Goal: Task Accomplishment & Management: Manage account settings

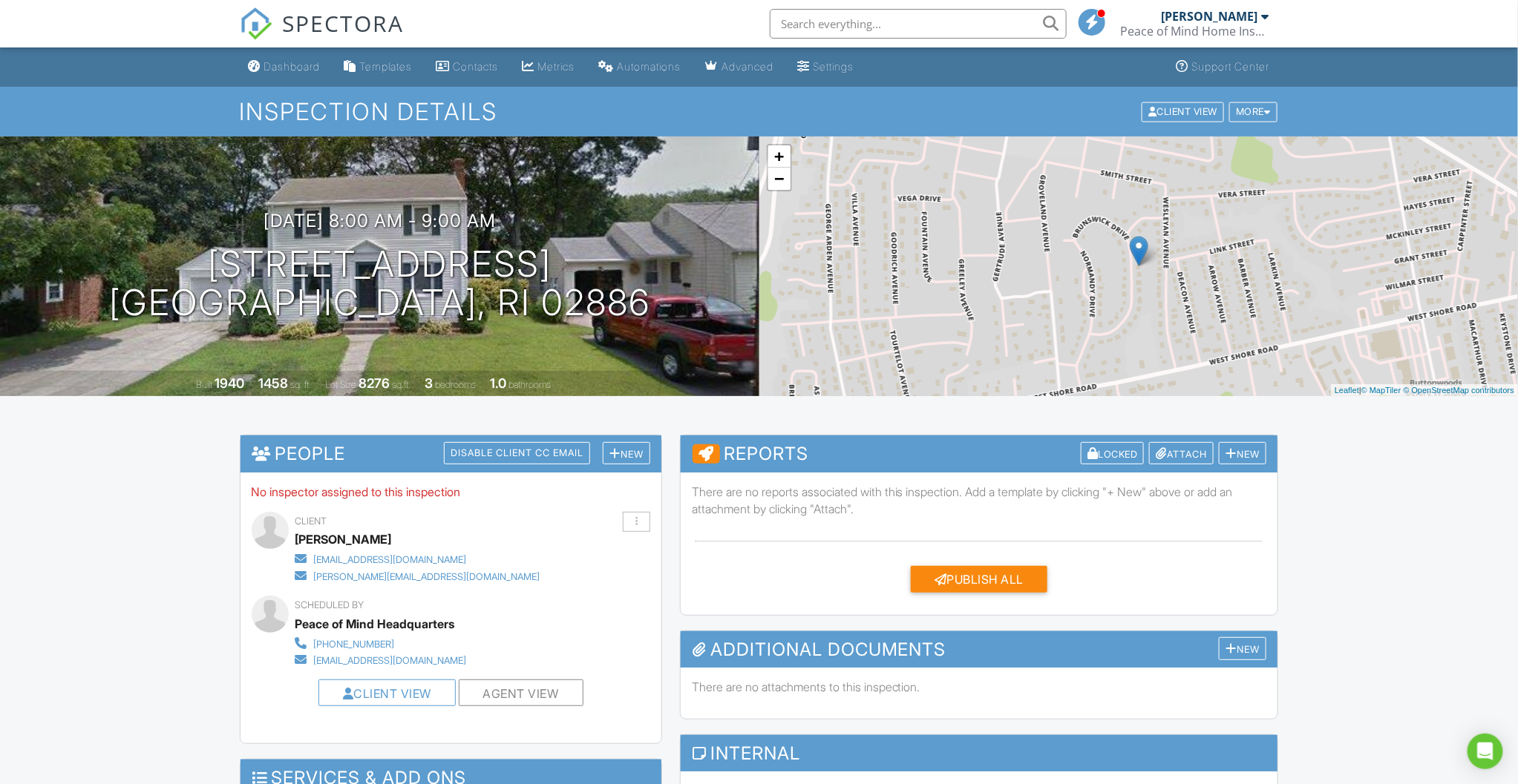
click at [878, 12] on input "text" at bounding box center [918, 23] width 297 height 30
click at [818, 25] on input "text" at bounding box center [918, 23] width 297 height 30
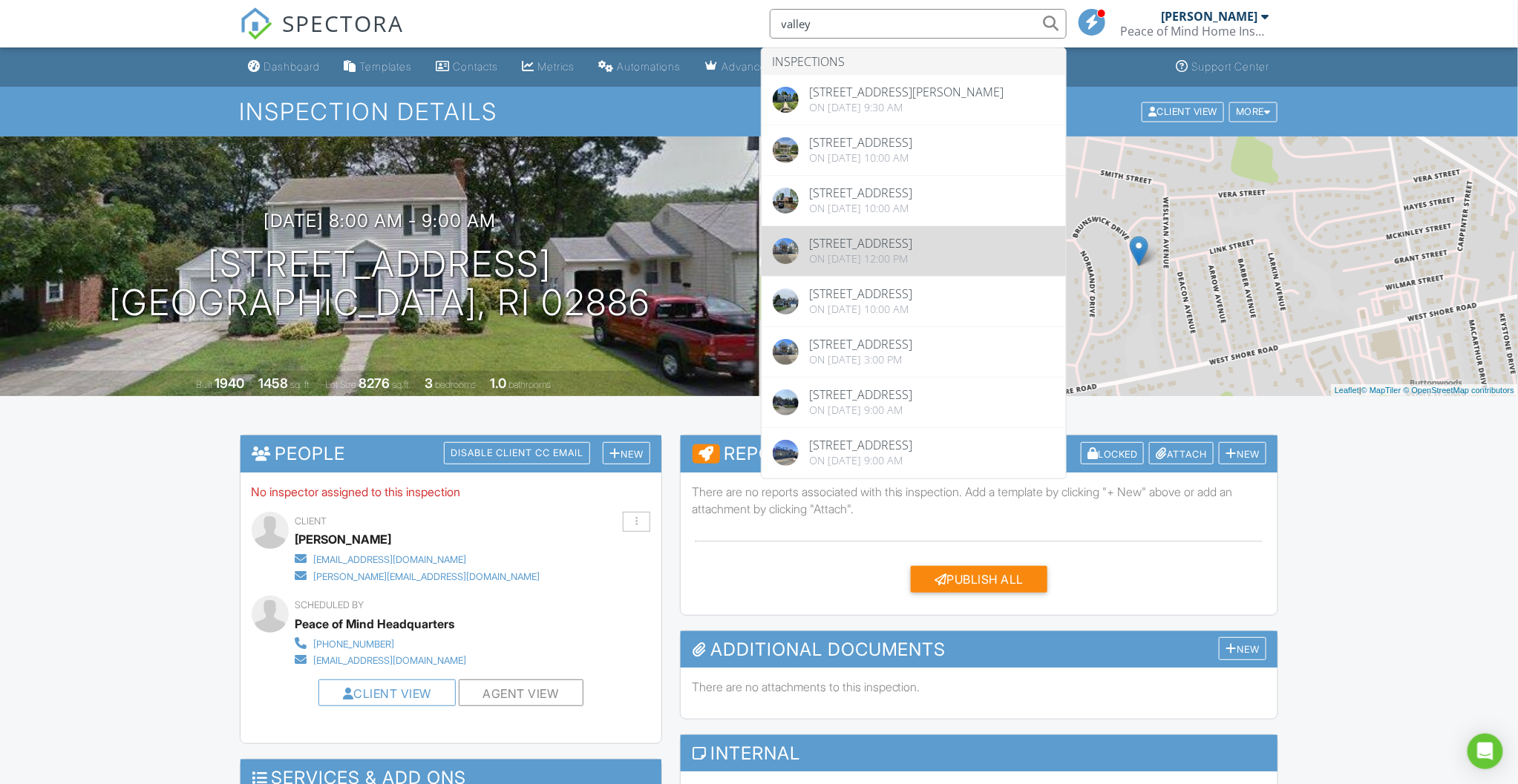
type input "valley"
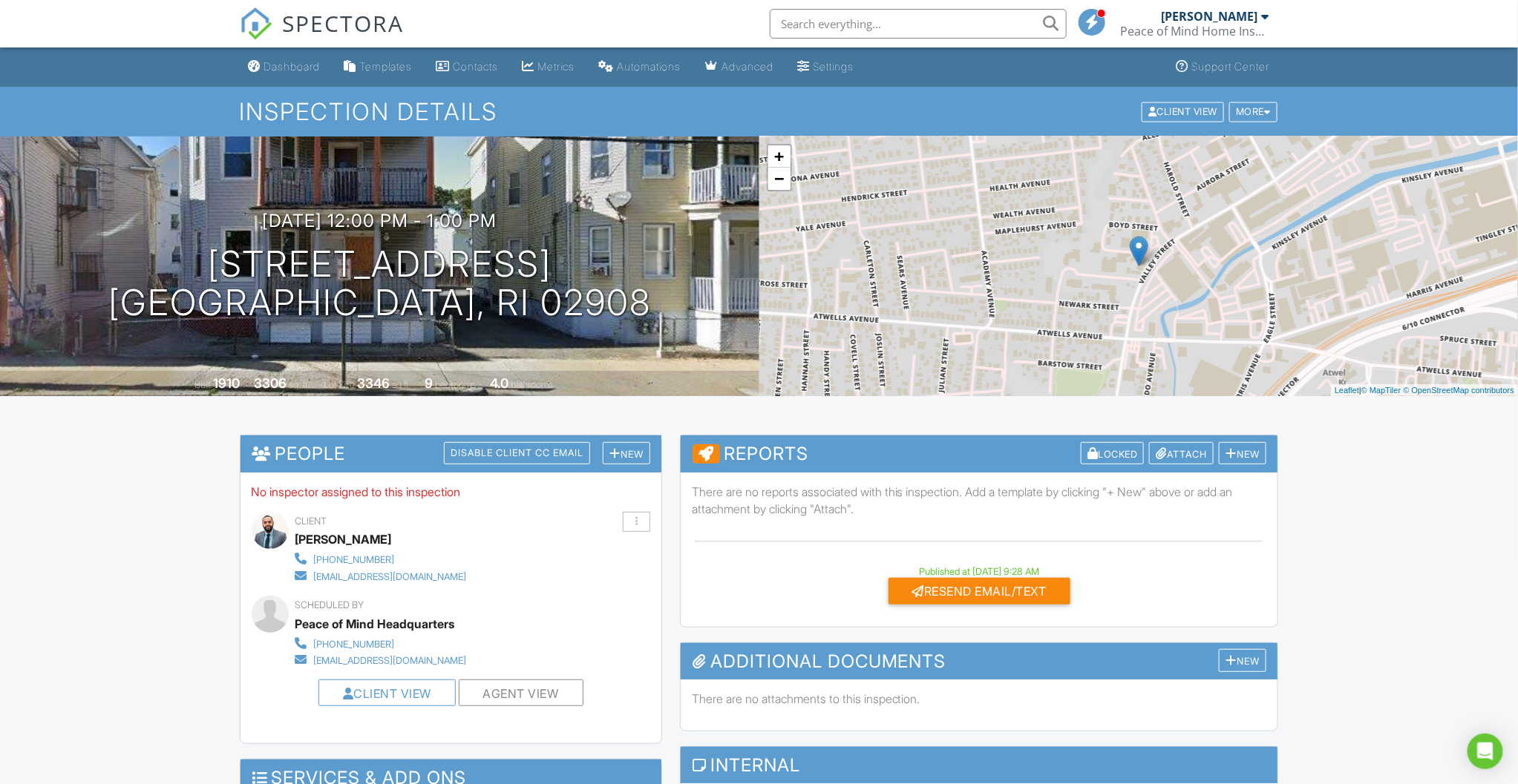
click at [1255, 112] on div "More" at bounding box center [1253, 111] width 49 height 20
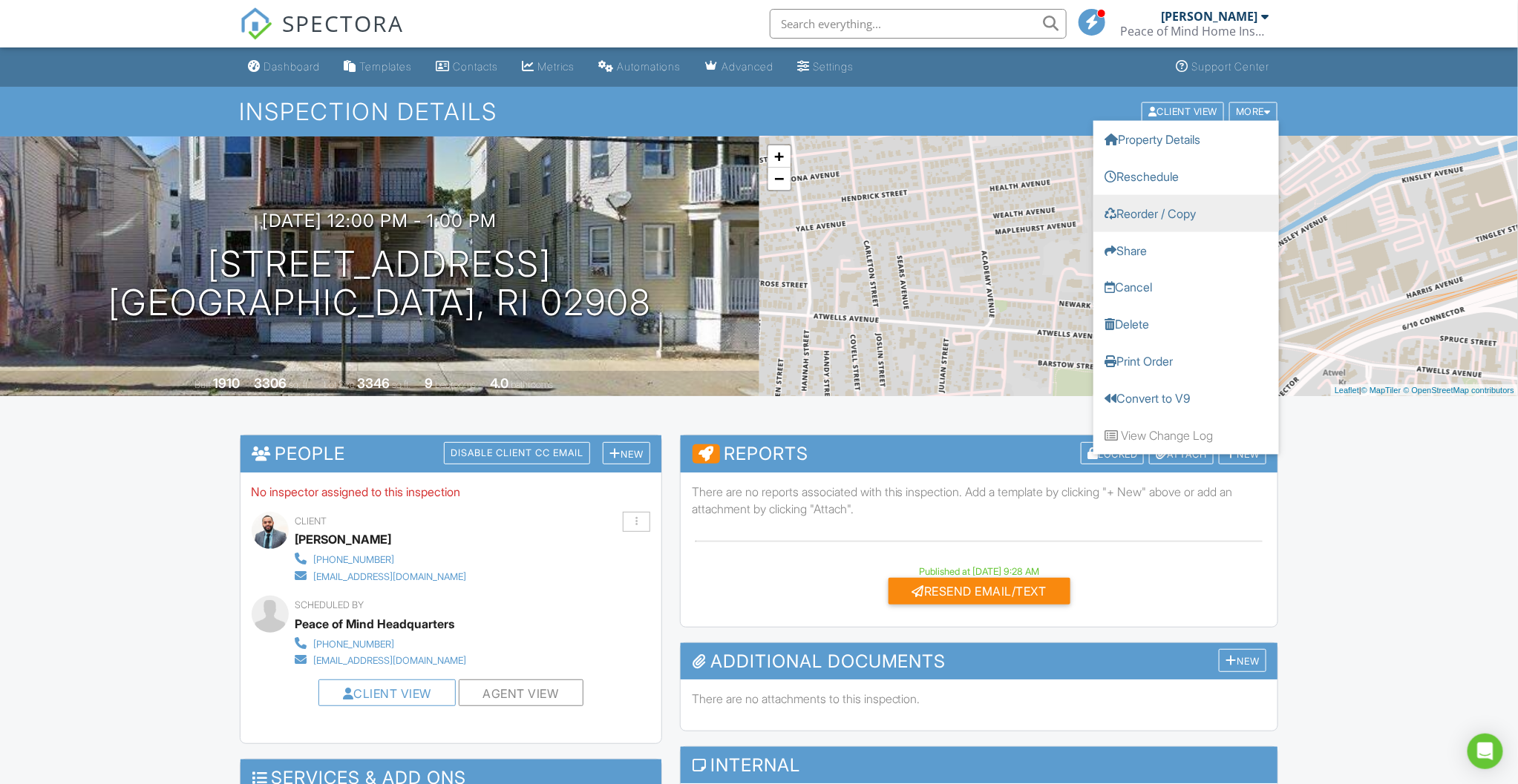
click at [1139, 217] on link "Reorder / Copy" at bounding box center [1187, 213] width 185 height 37
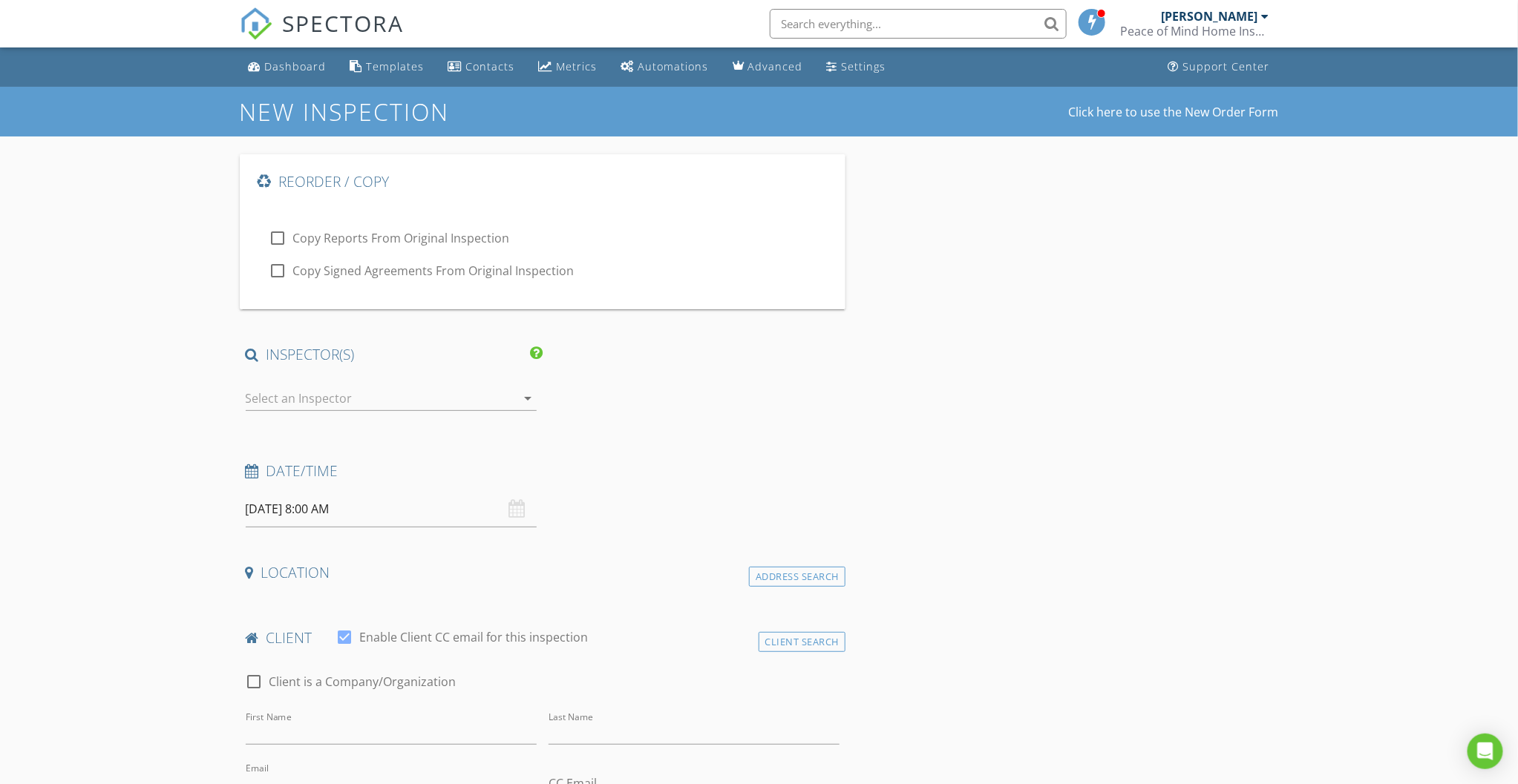
type input "[PERSON_NAME]"
type input "[EMAIL_ADDRESS][DOMAIN_NAME]"
type input "[PHONE_NUMBER]"
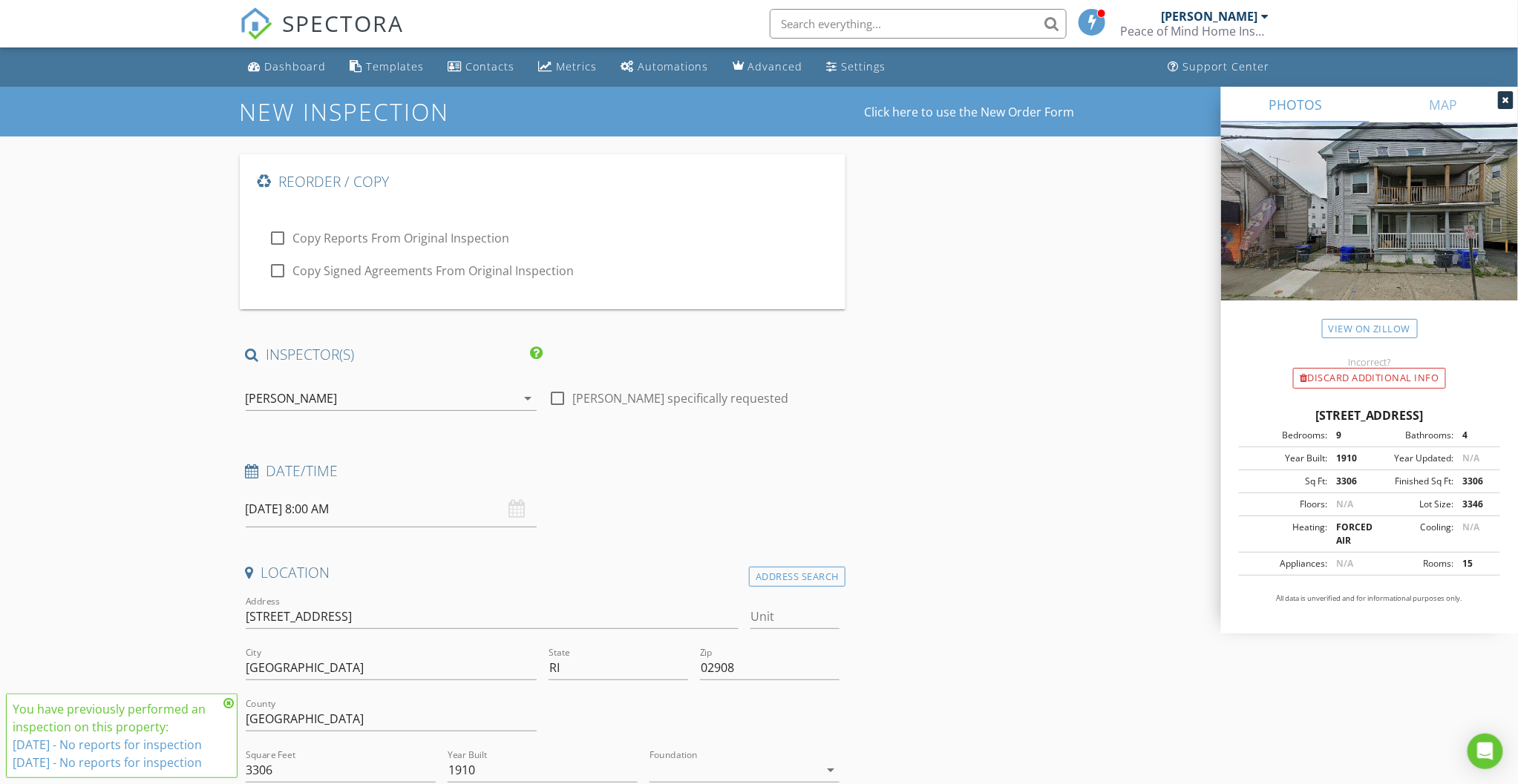
click at [224, 698] on icon at bounding box center [228, 704] width 11 height 11
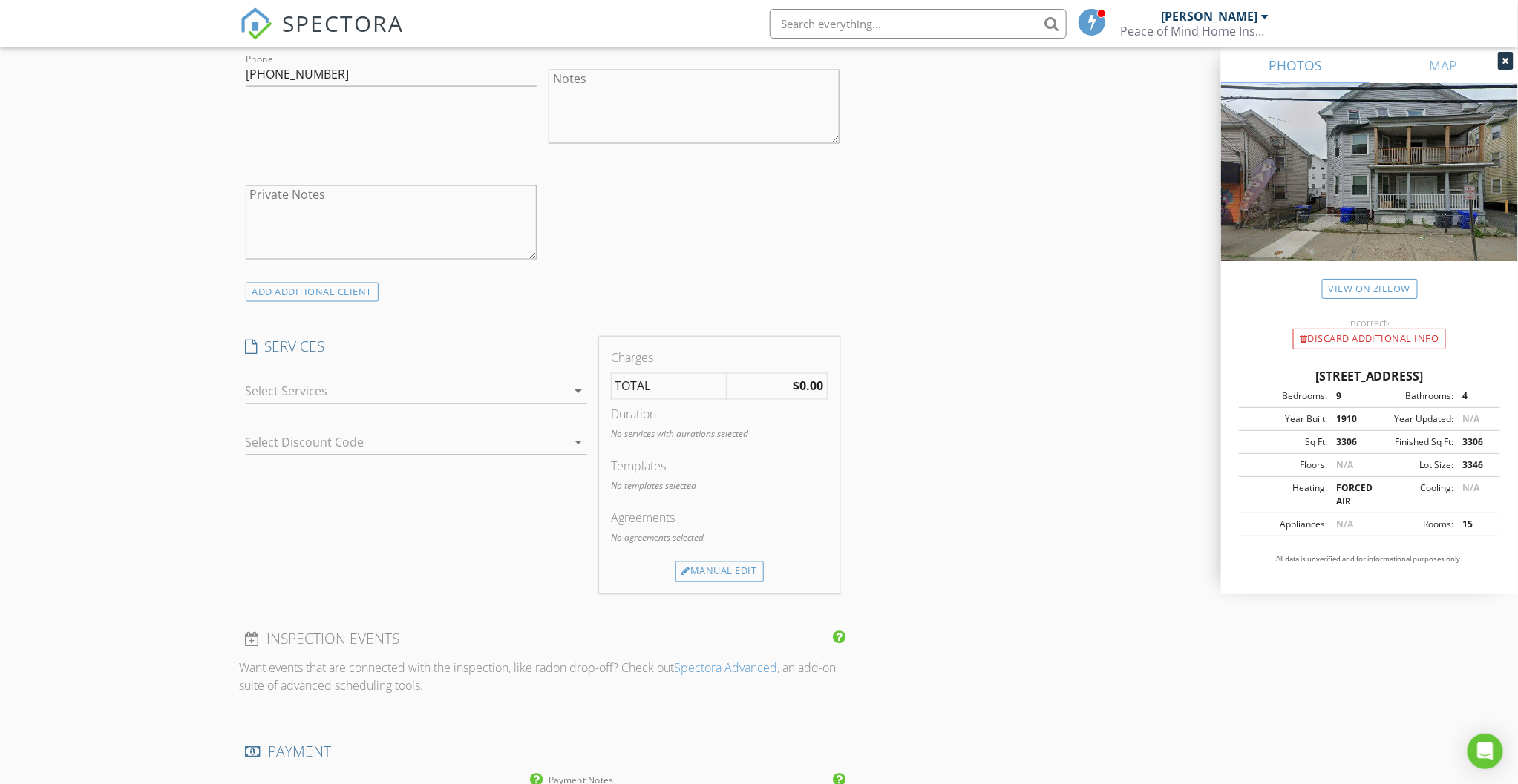
scroll to position [1099, 0]
click at [285, 388] on div at bounding box center [406, 392] width 321 height 24
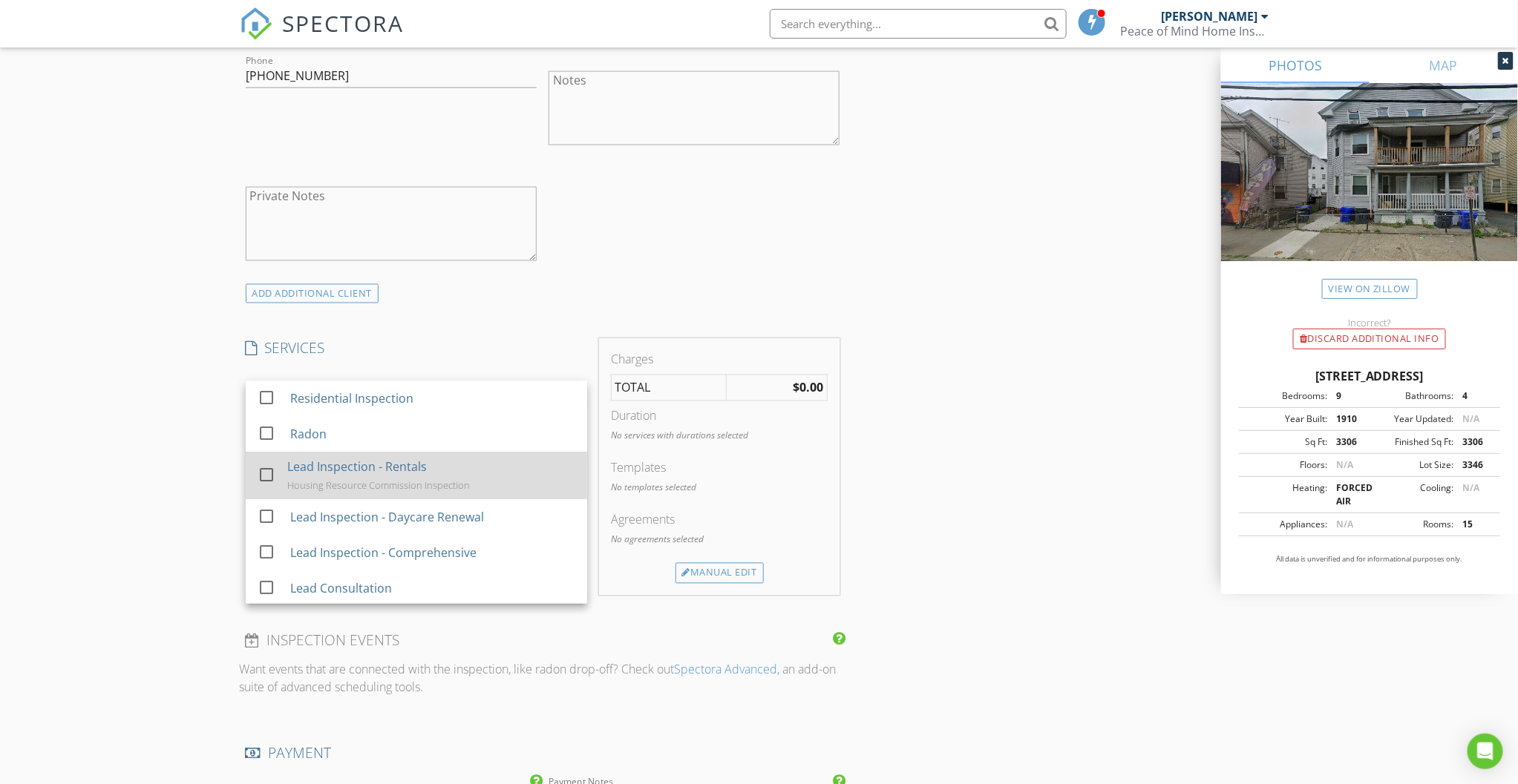
click at [272, 469] on div at bounding box center [267, 475] width 25 height 25
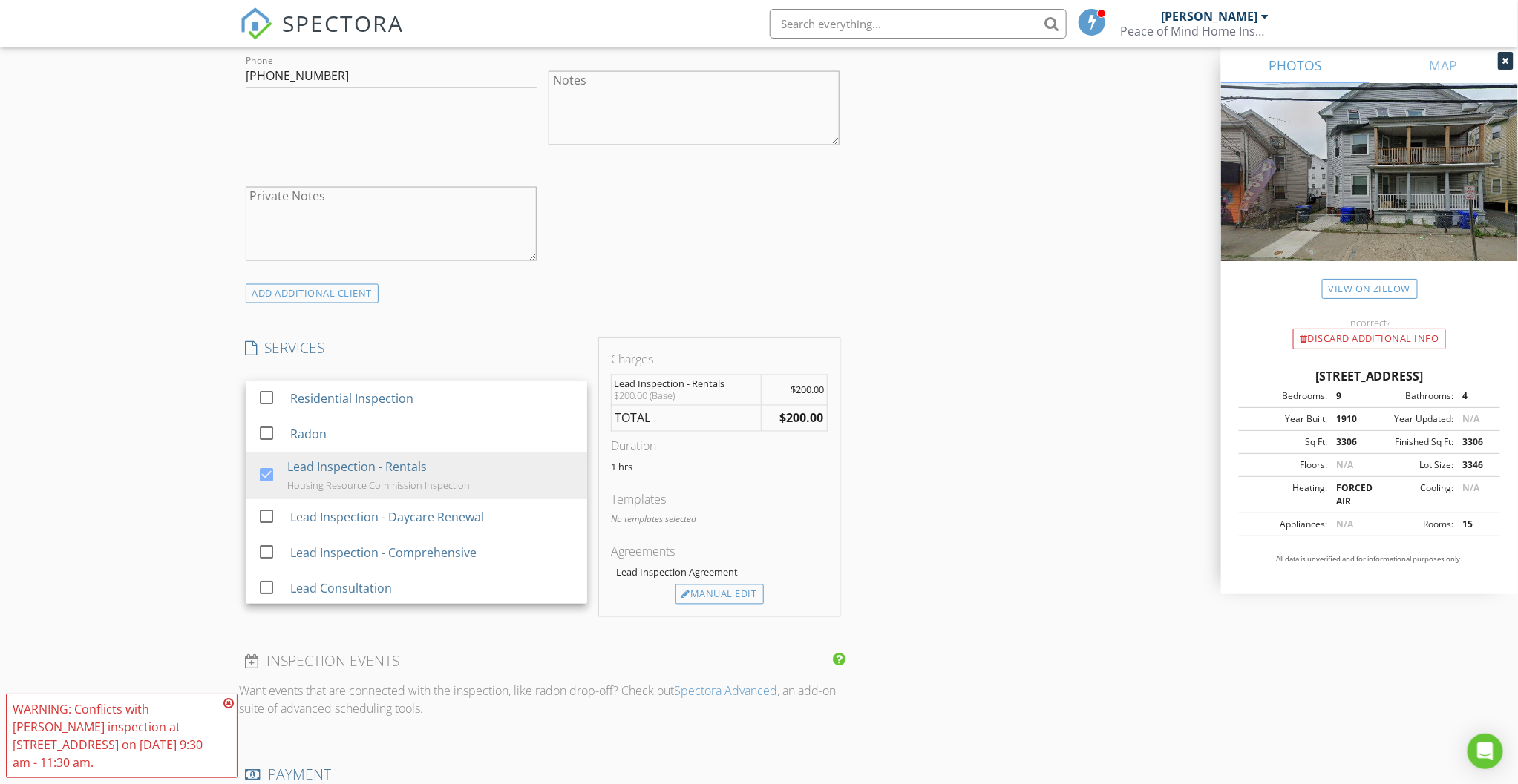
click at [195, 485] on div "New Inspection Click here to use the New Order Form Reorder / Copy check_box_ou…" at bounding box center [759, 553] width 1518 height 3130
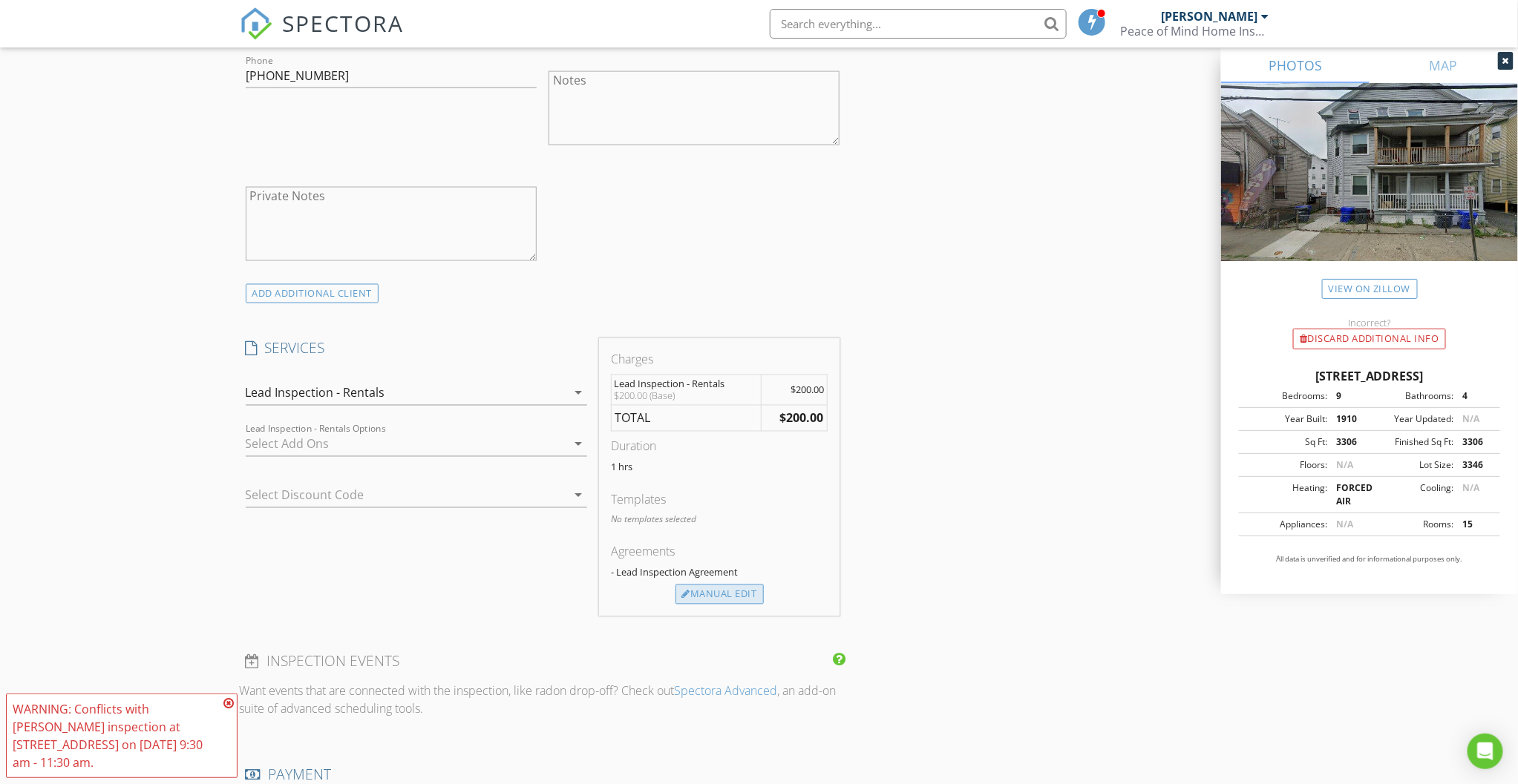
click at [712, 598] on div "Manual Edit" at bounding box center [719, 595] width 88 height 21
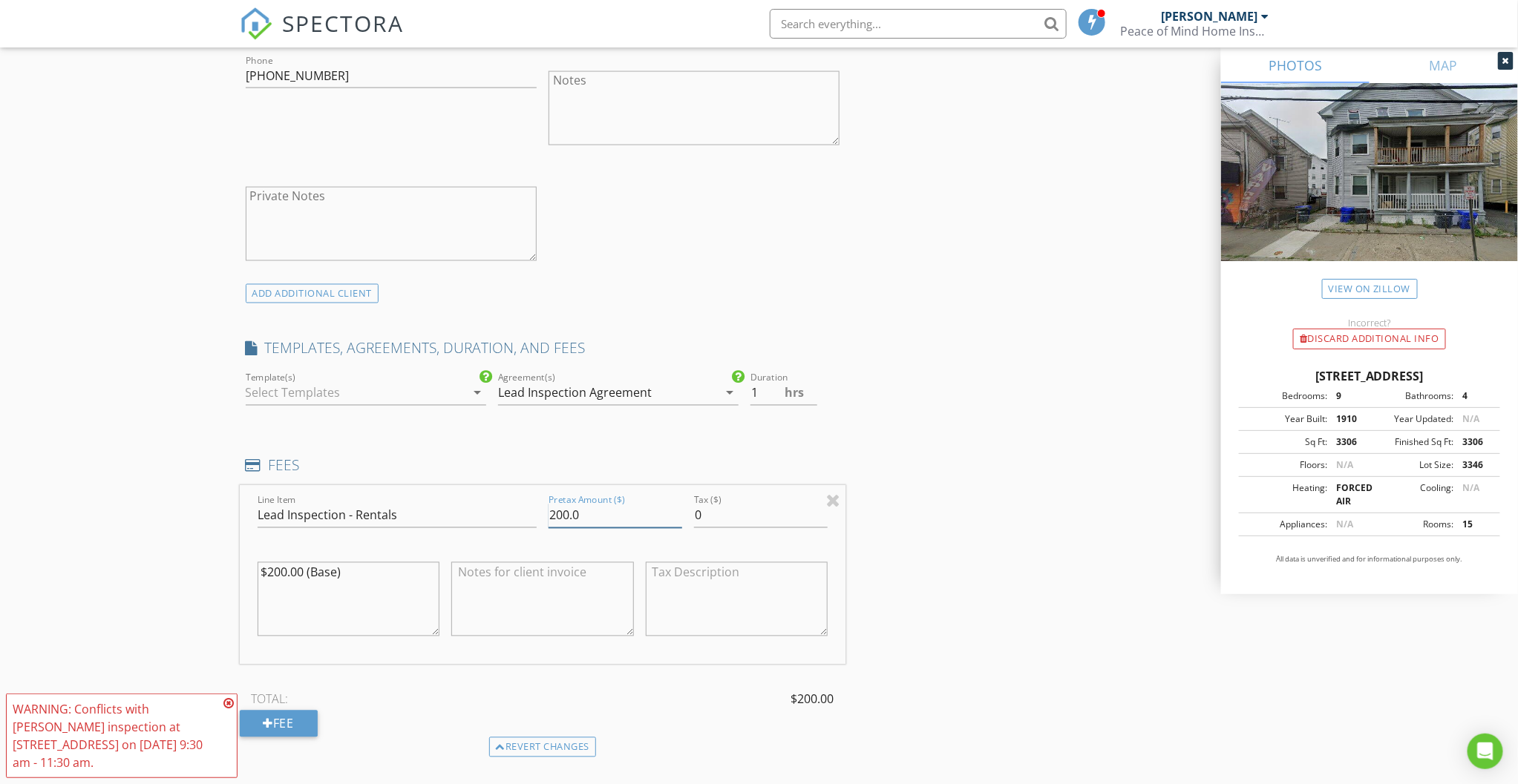
click at [596, 521] on input "200.0" at bounding box center [615, 517] width 134 height 25
drag, startPoint x: 591, startPoint y: 522, endPoint x: 495, endPoint y: 522, distance: 96.0
click at [503, 522] on div "Line Item Lead Inspection - Rentals Pretax Amount ($) 200.0 Tax ($) 0 $200.00 (…" at bounding box center [543, 575] width 607 height 179
type input "375.00"
click at [168, 465] on div "New Inspection Click here to use the New Order Form Reorder / Copy check_box_ou…" at bounding box center [759, 624] width 1518 height 3273
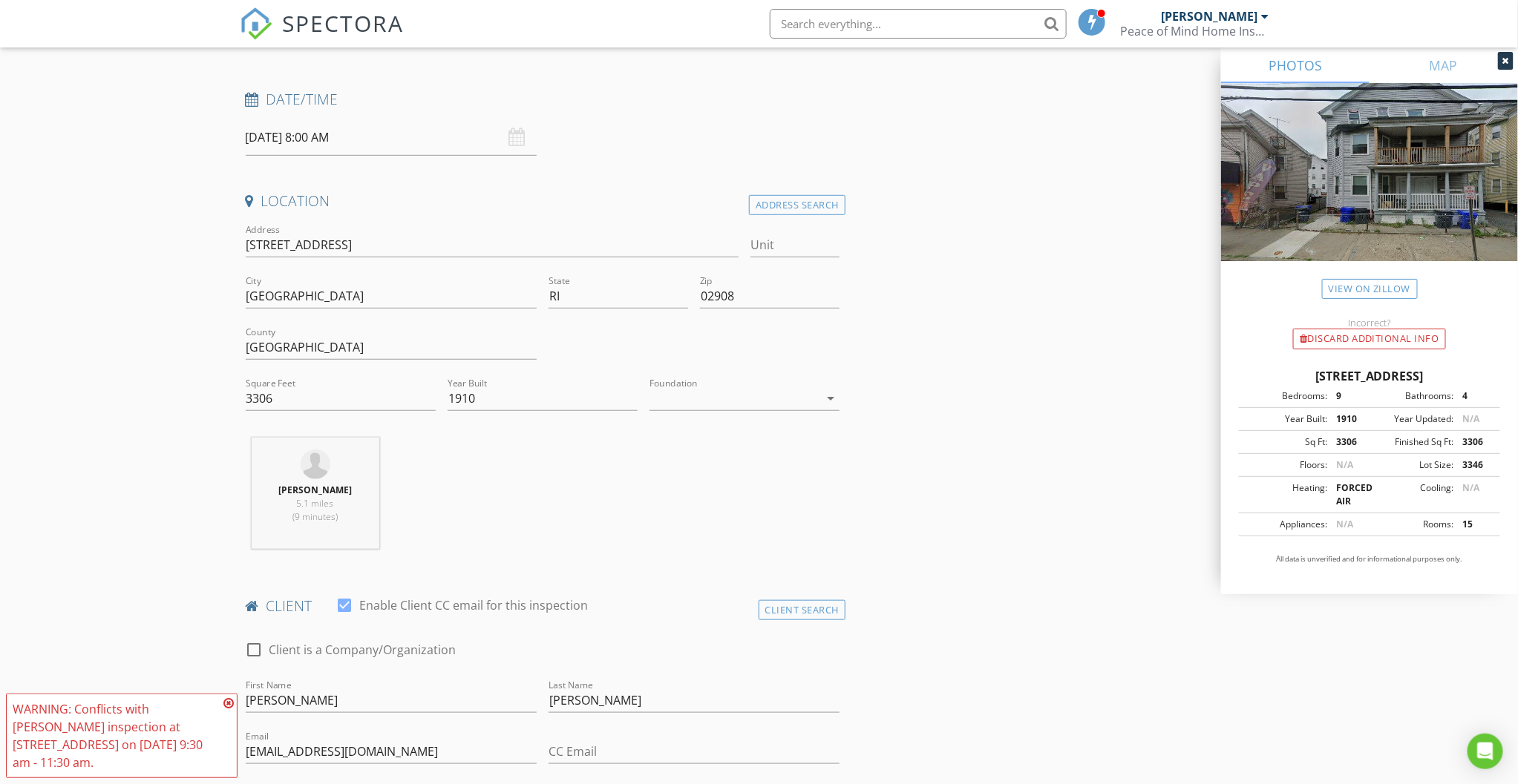
scroll to position [275, 0]
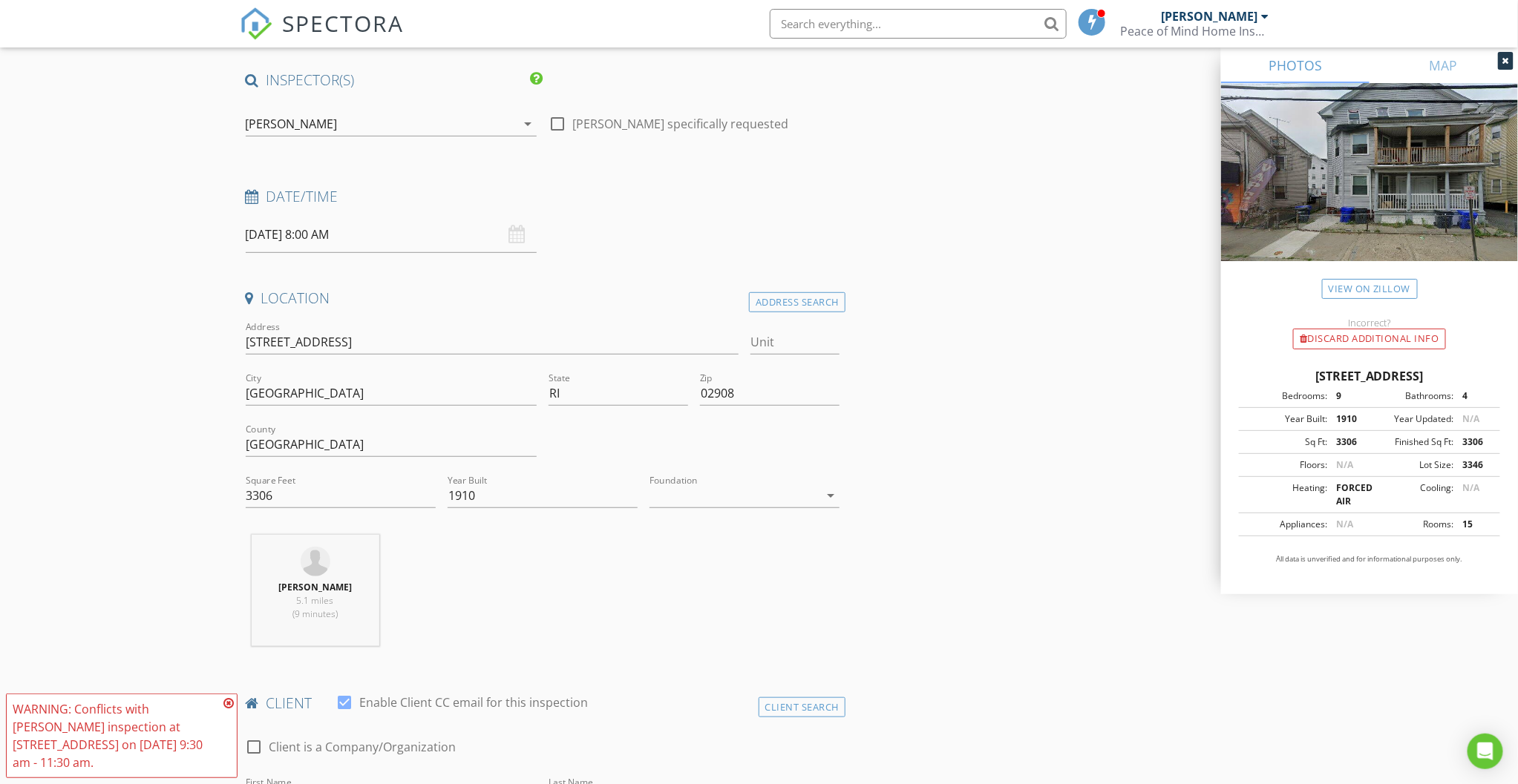
click at [289, 236] on input "08/28/2025 8:00 AM" at bounding box center [391, 235] width 291 height 36
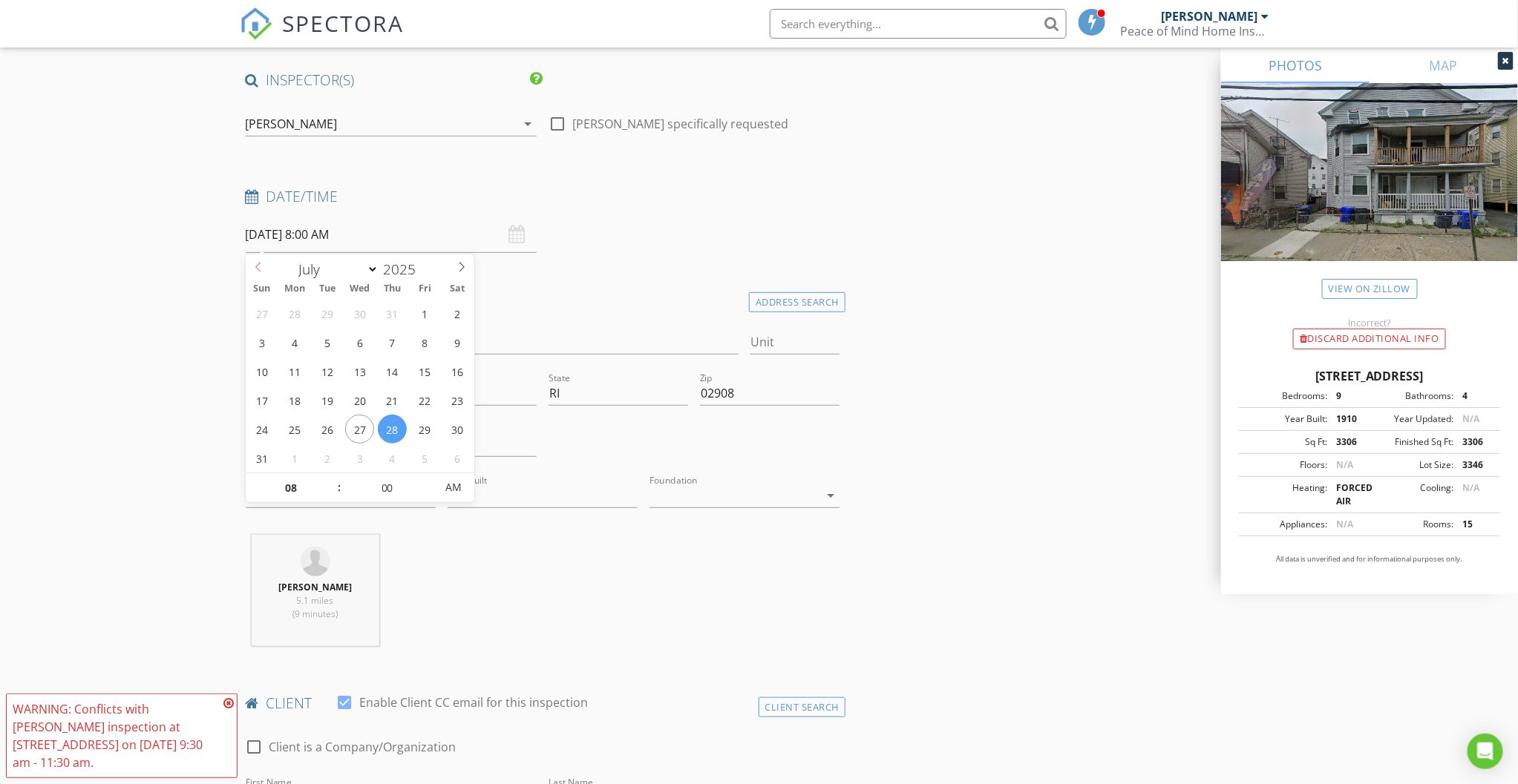
click at [265, 268] on span at bounding box center [258, 265] width 25 height 21
select select "5"
click at [265, 268] on span at bounding box center [258, 265] width 25 height 21
type input "06/26/2025 8:00 AM"
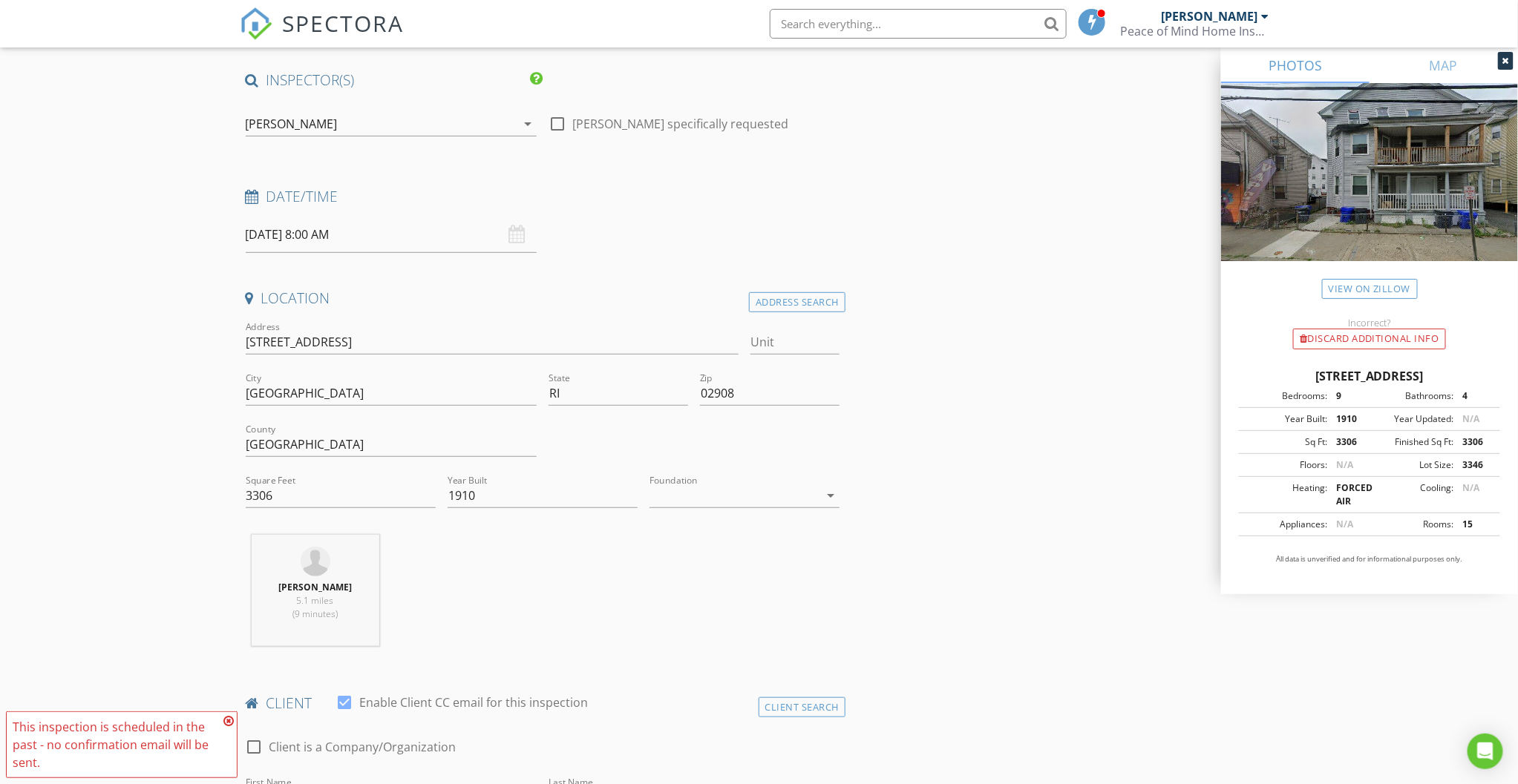
click at [228, 723] on icon at bounding box center [228, 721] width 11 height 11
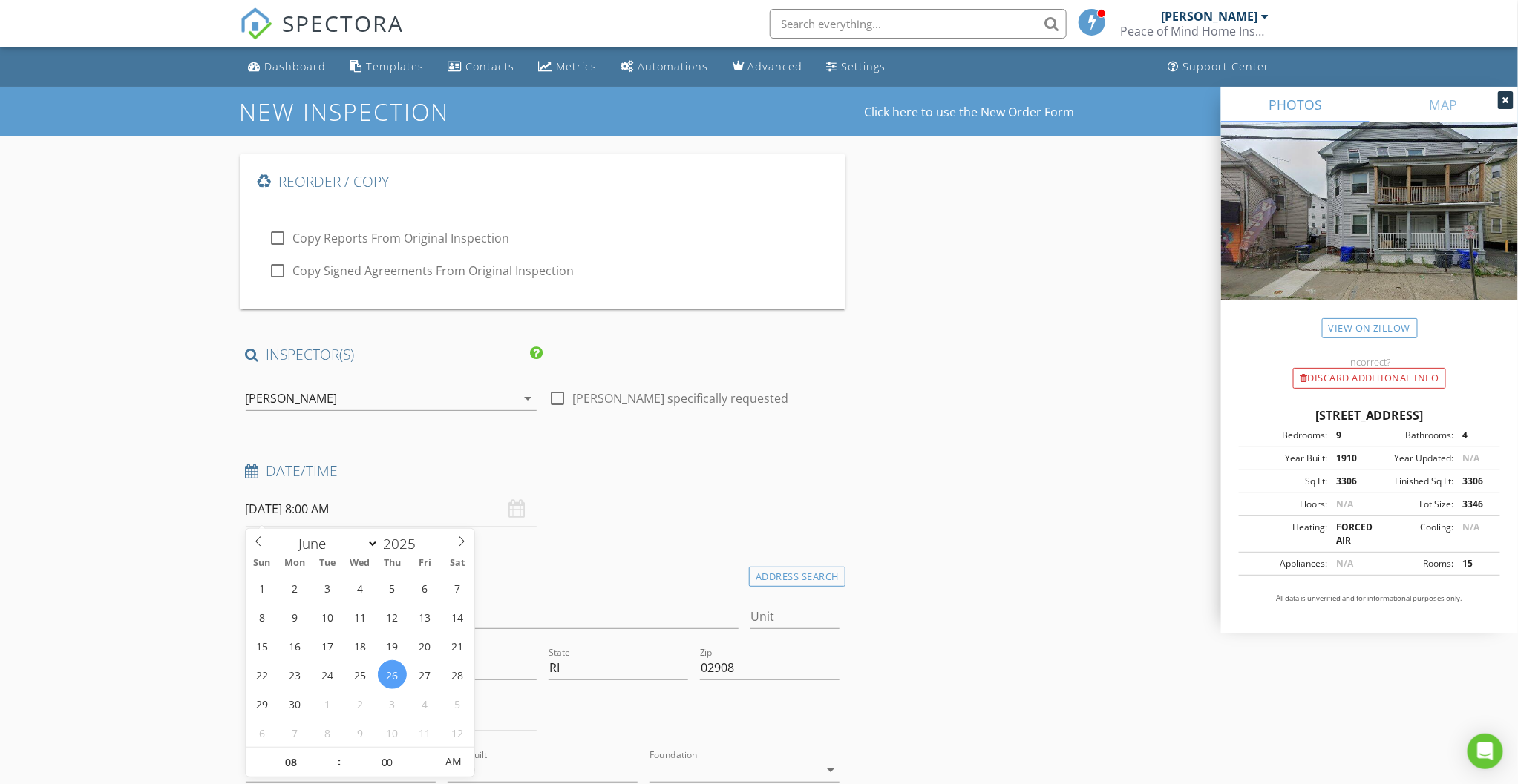
click at [372, 518] on input "06/26/2025 8:00 AM" at bounding box center [391, 509] width 291 height 36
type input "09"
type input "06/26/2025 9:00 AM"
click at [331, 754] on span at bounding box center [331, 755] width 11 height 15
type input "10"
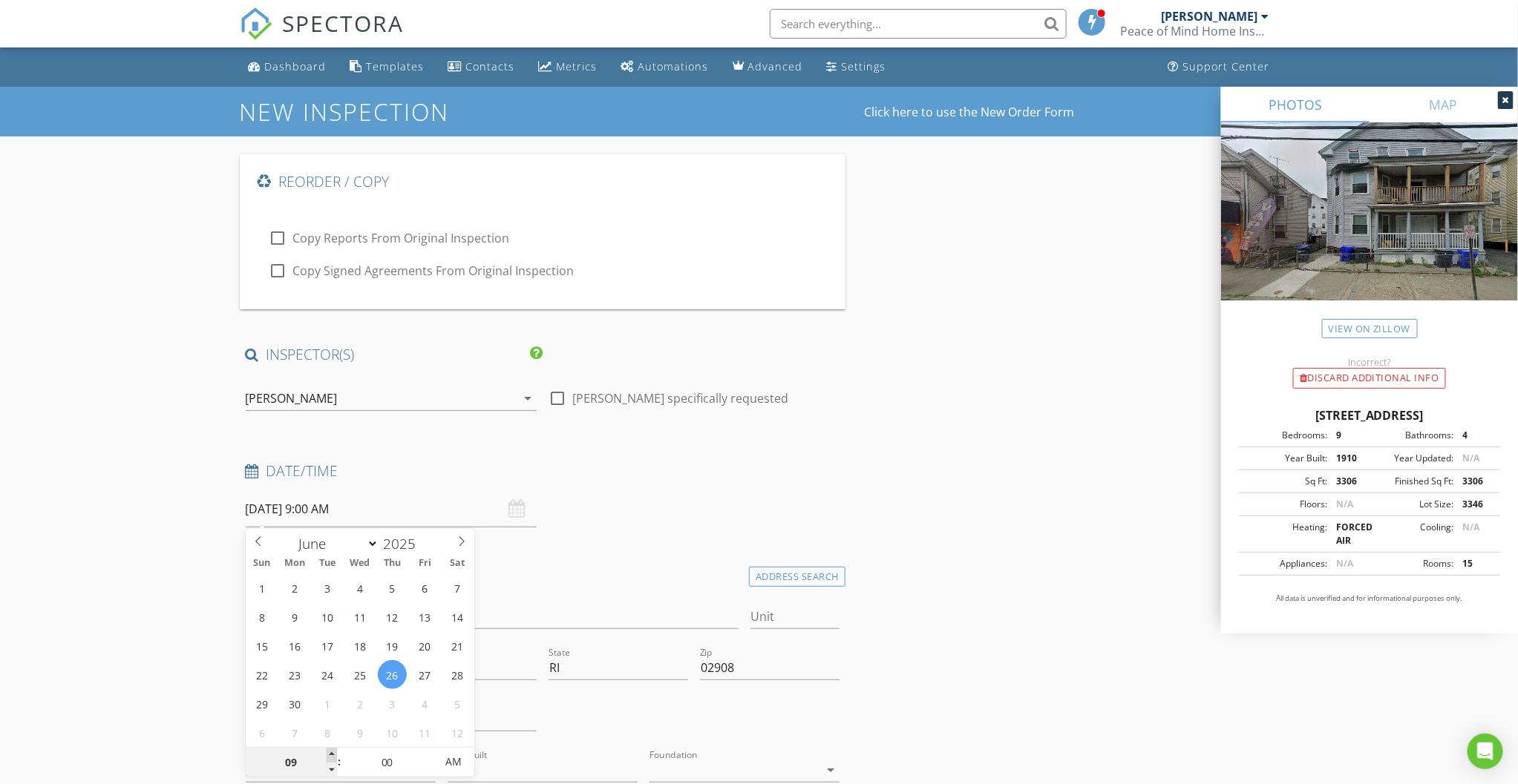
type input "[DATE] 10:00 AM"
click at [331, 754] on span at bounding box center [331, 755] width 11 height 15
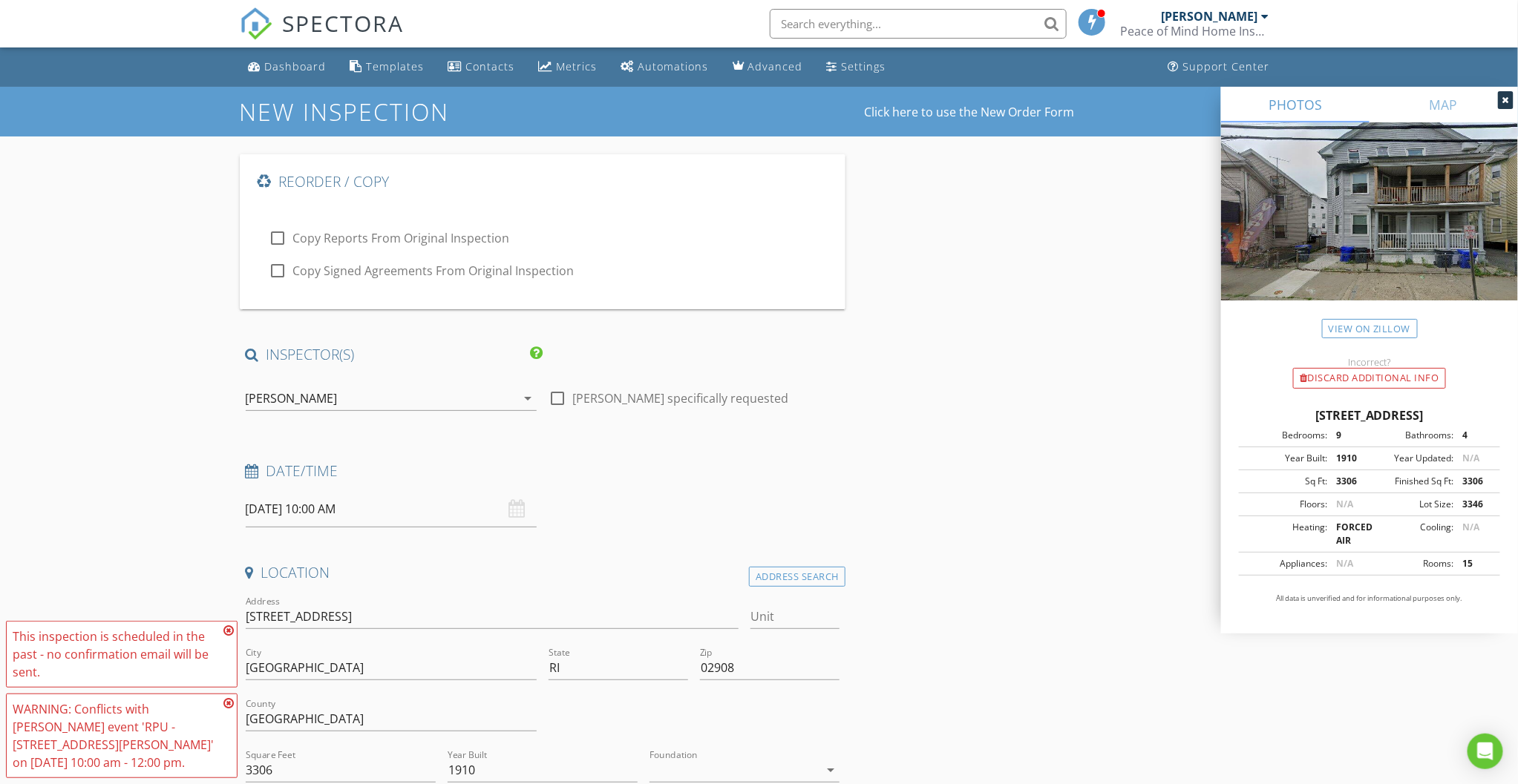
click at [228, 627] on icon at bounding box center [228, 630] width 11 height 11
click at [227, 703] on icon at bounding box center [228, 704] width 11 height 11
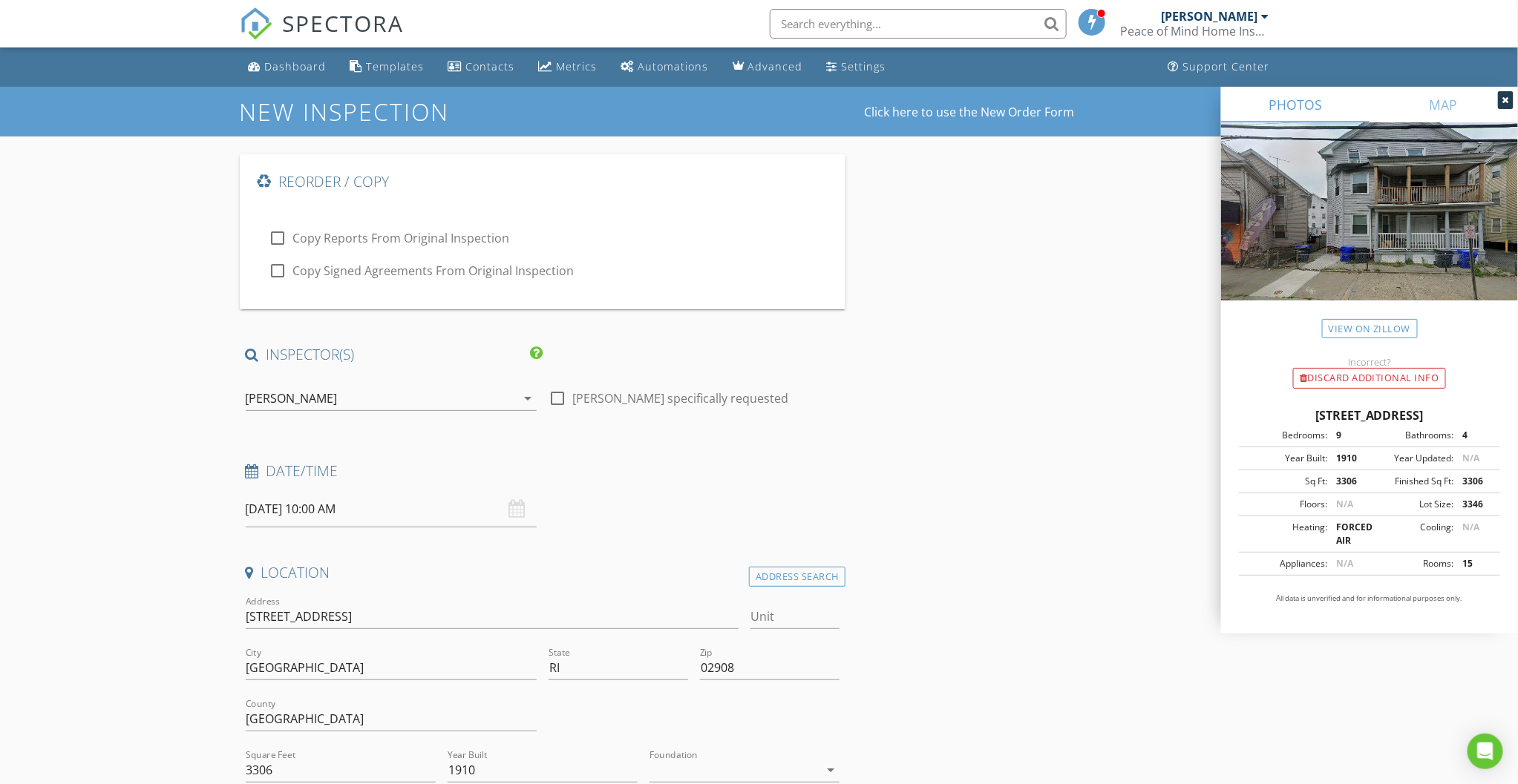
click at [447, 393] on div "[PERSON_NAME]" at bounding box center [380, 398] width 270 height 24
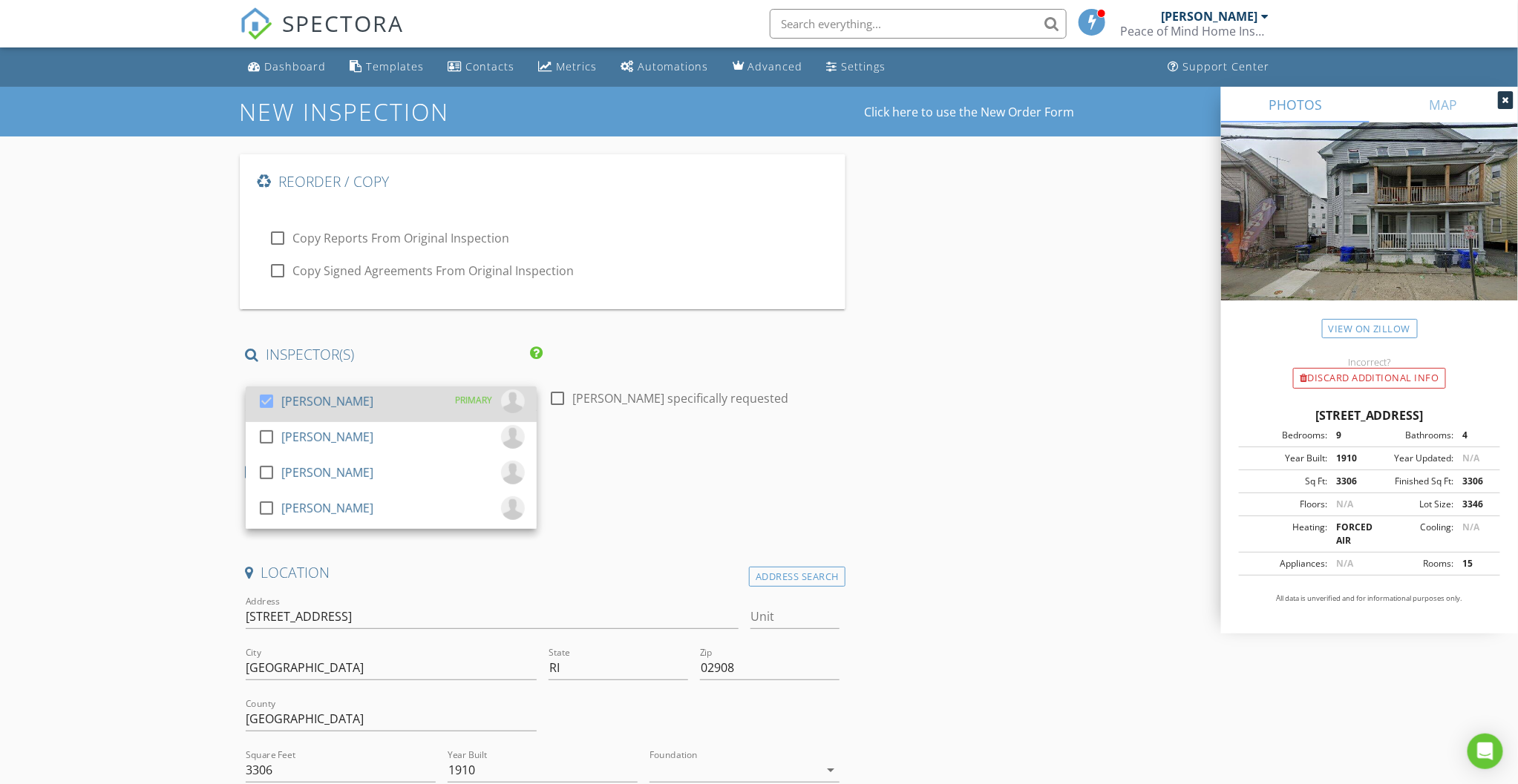
click at [265, 408] on div at bounding box center [267, 401] width 25 height 25
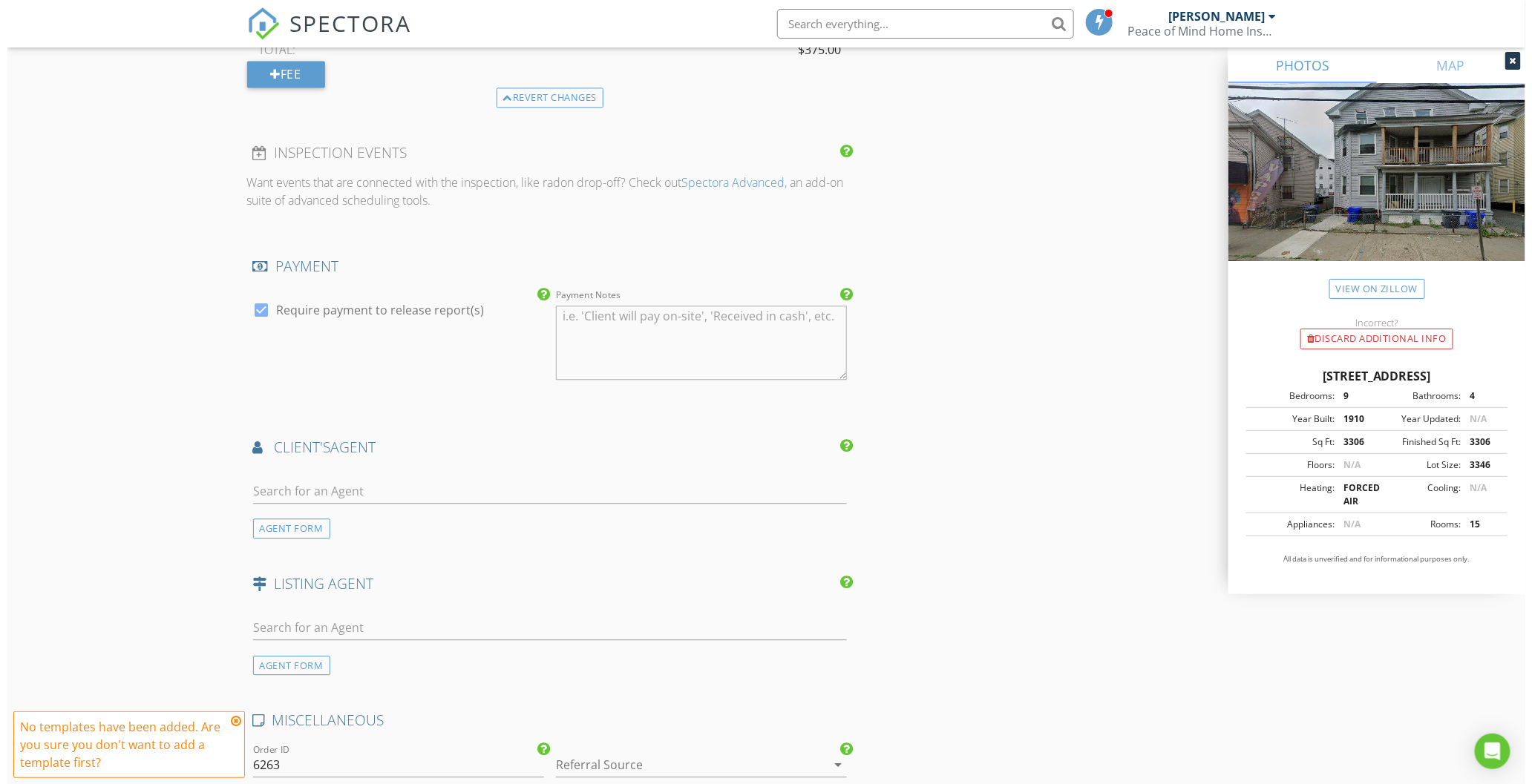
scroll to position [2439, 0]
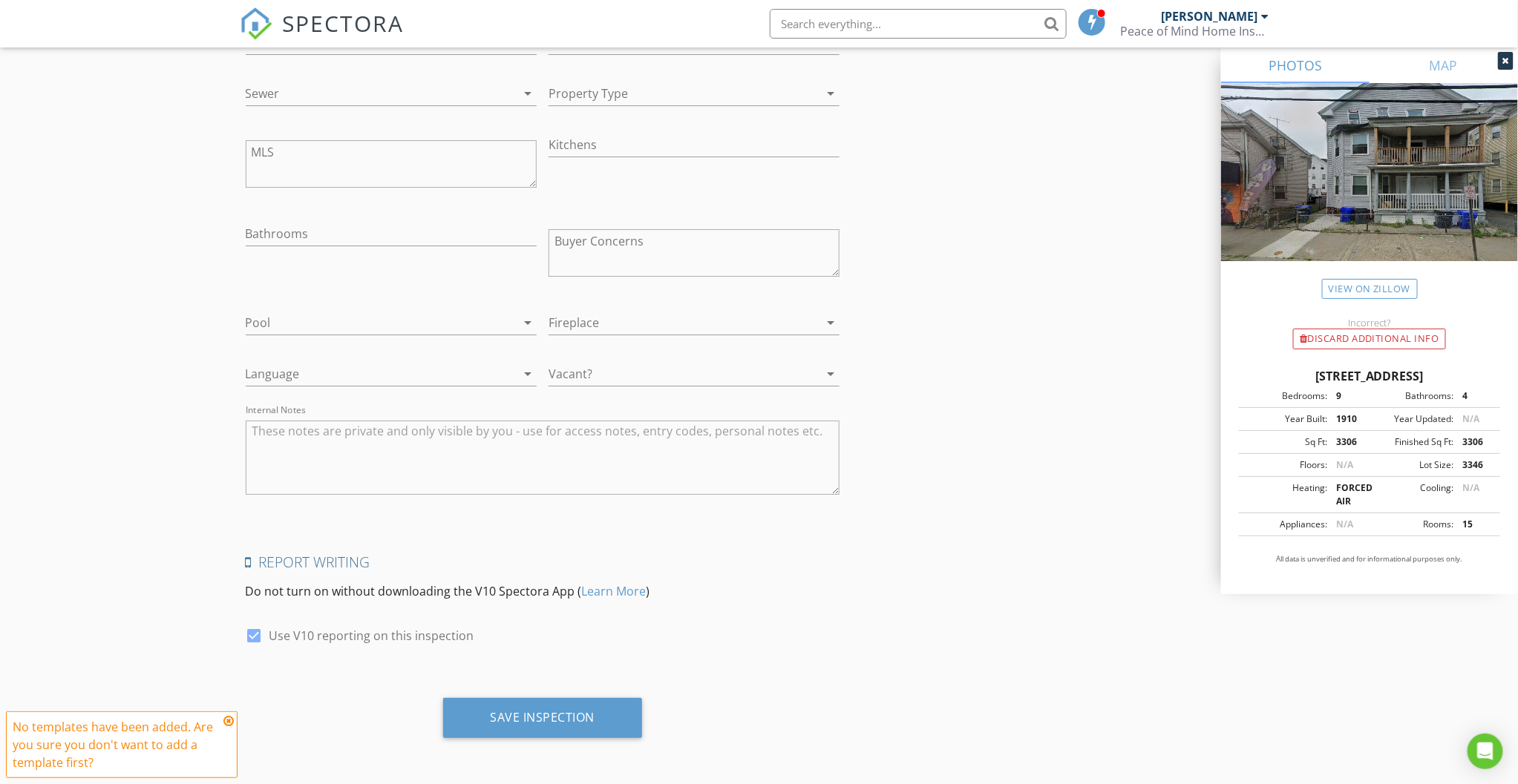
click at [227, 718] on icon at bounding box center [228, 721] width 11 height 11
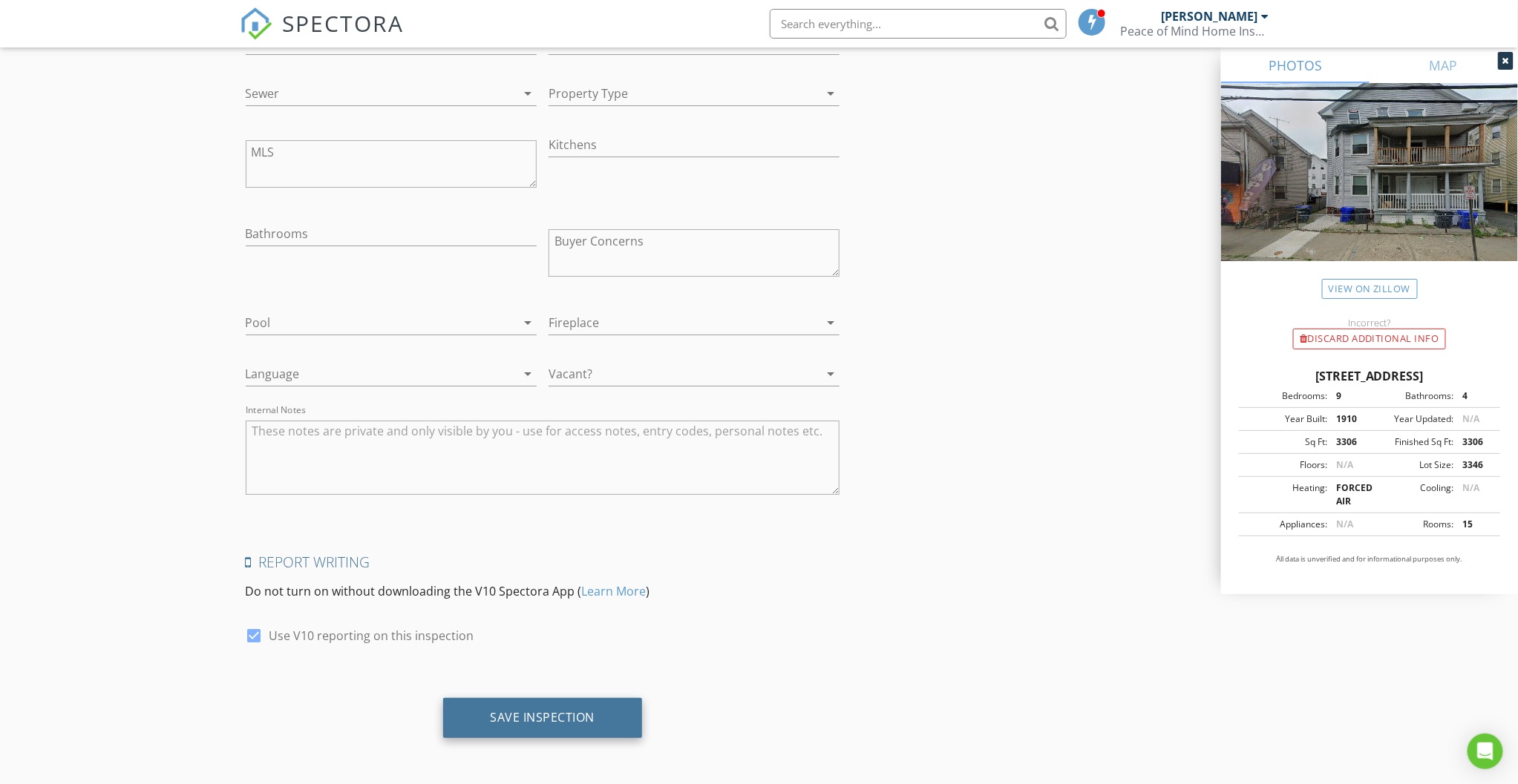
click at [559, 710] on div "Save Inspection" at bounding box center [544, 718] width 105 height 15
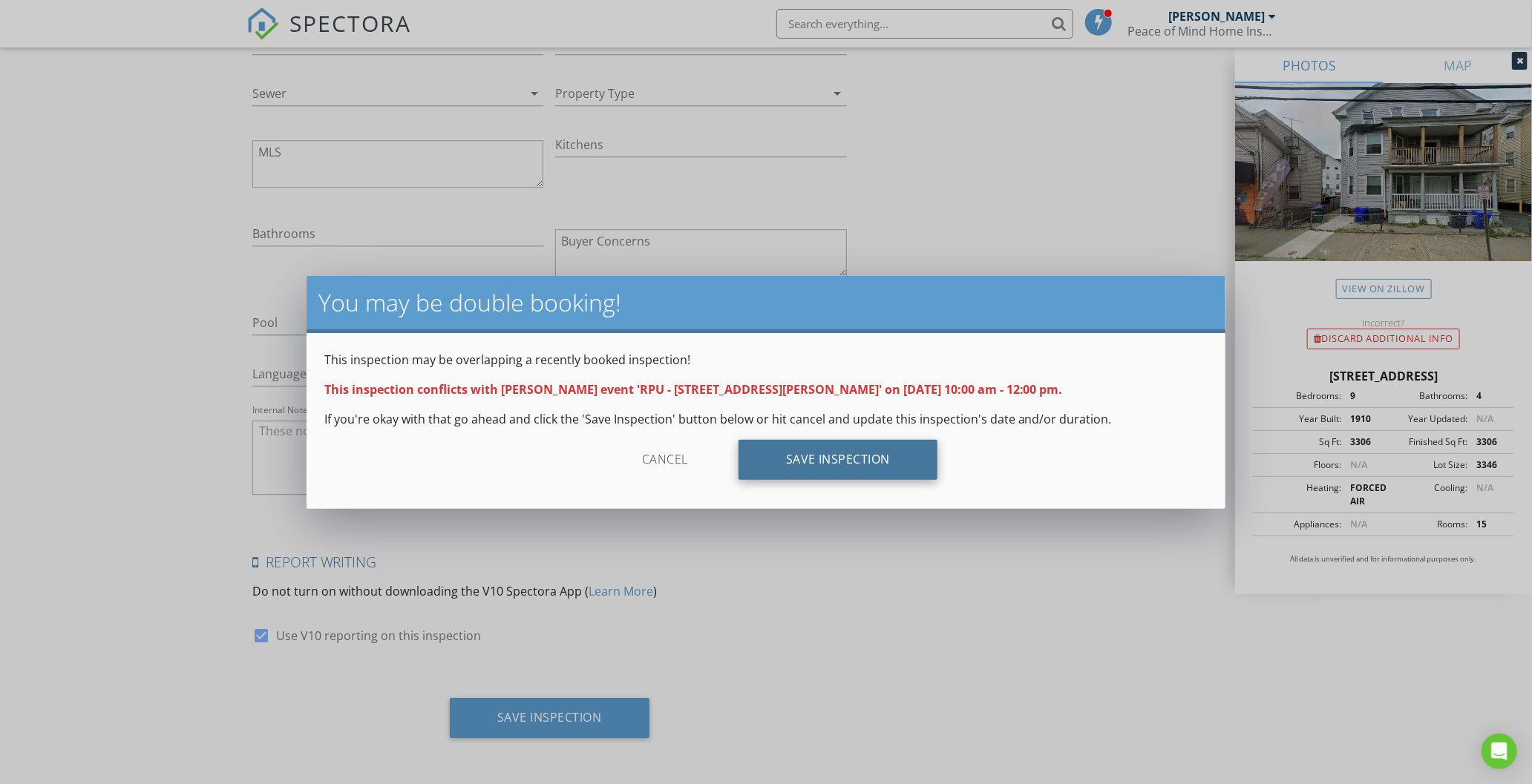
click at [795, 445] on div "Save Inspection" at bounding box center [838, 460] width 200 height 40
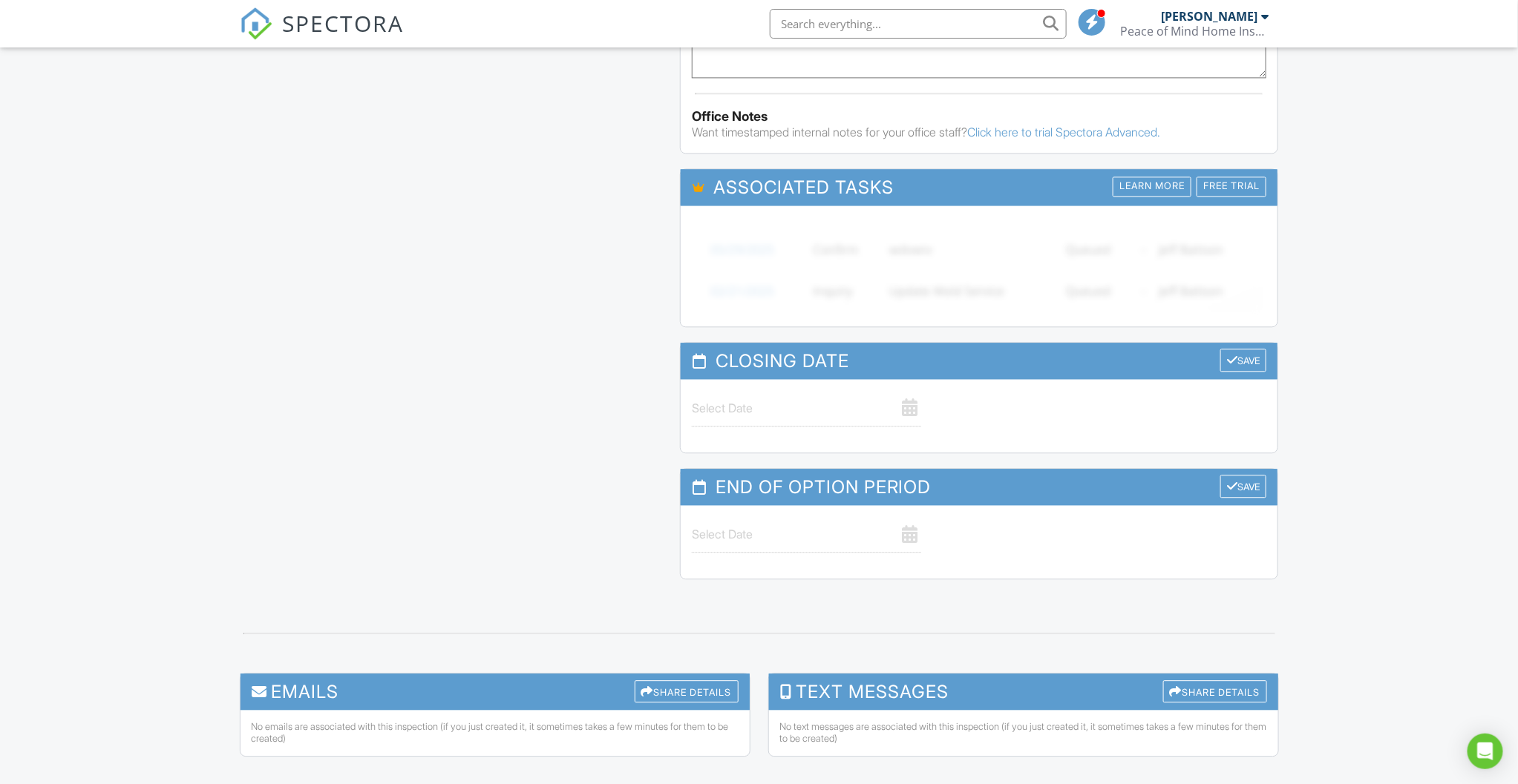
scroll to position [1605, 0]
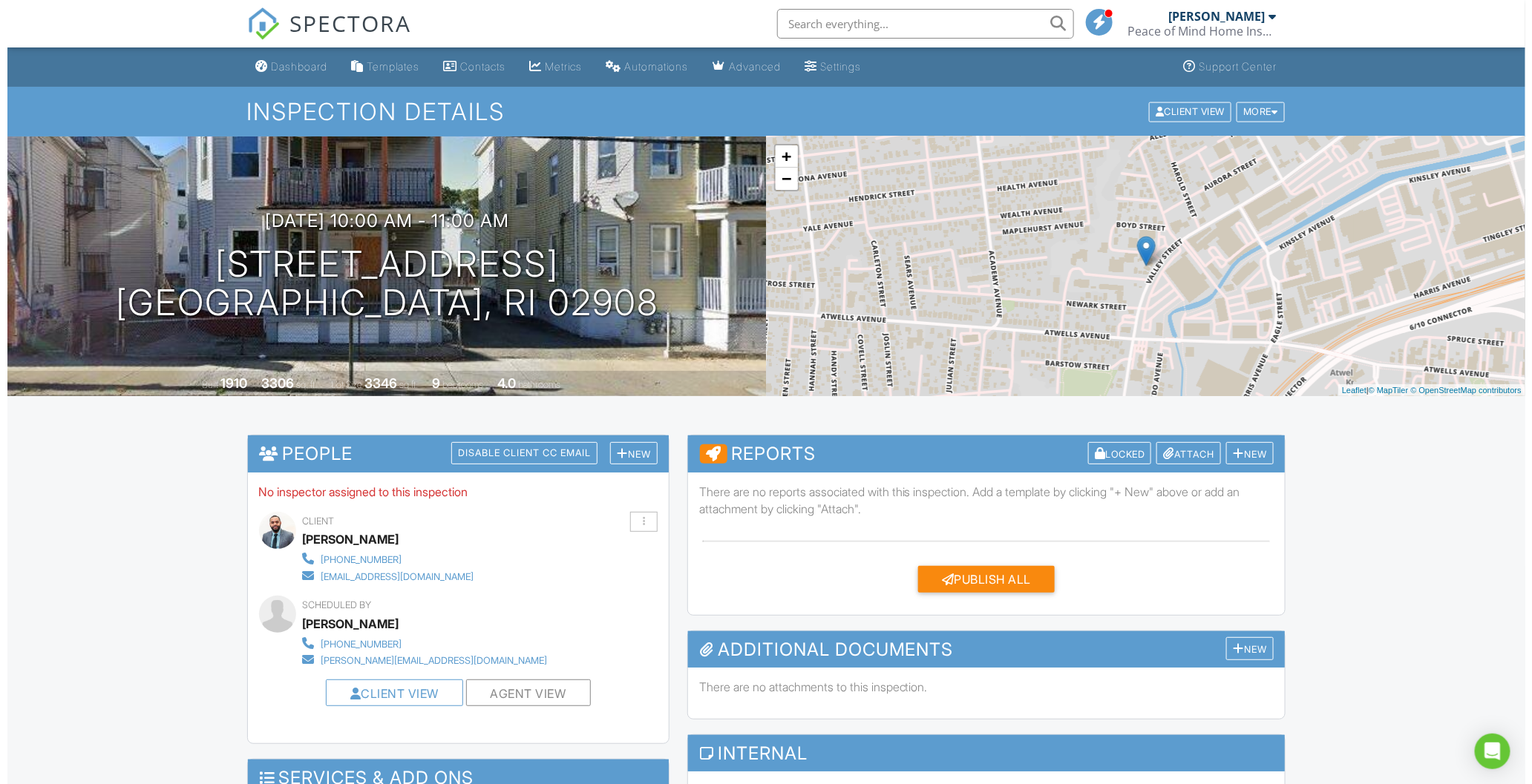
scroll to position [275, 0]
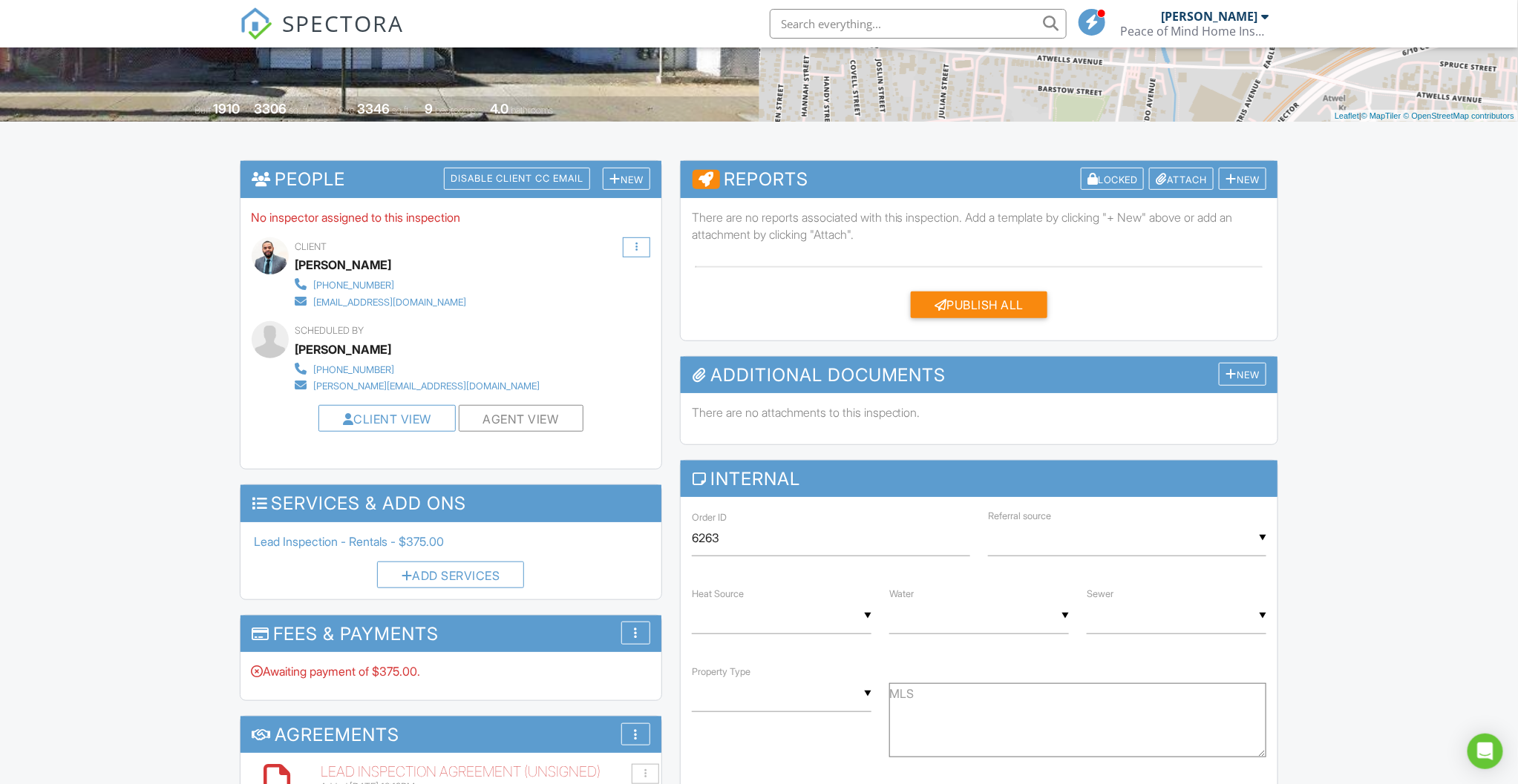
click at [641, 244] on div at bounding box center [636, 247] width 28 height 20
click at [545, 339] on li "Resend Confirmation Email" at bounding box center [567, 320] width 167 height 42
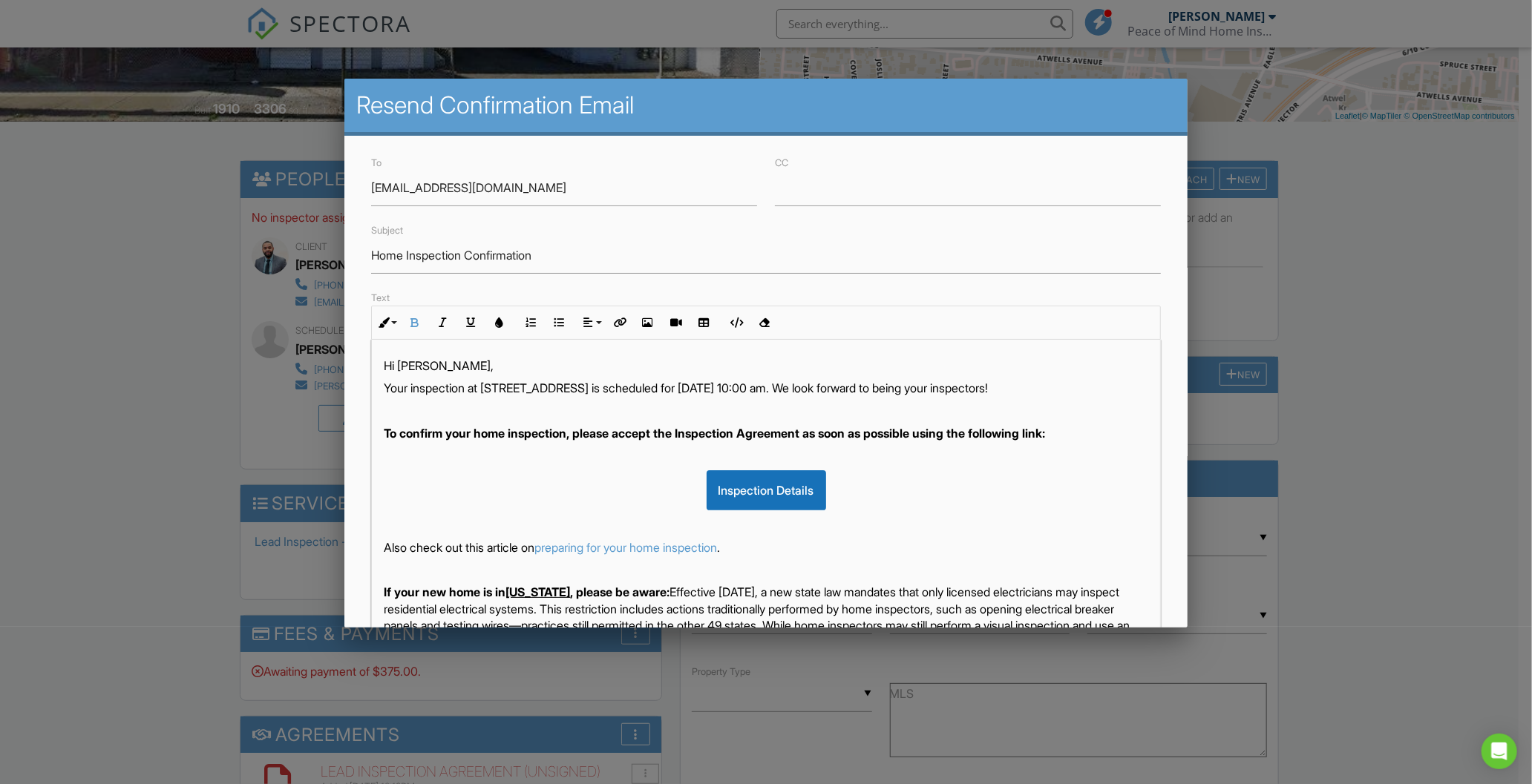
drag, startPoint x: 1077, startPoint y: 455, endPoint x: 356, endPoint y: 361, distance: 727.1
click at [356, 361] on div "To whrealestateri@gmail.com CC Subject Home Inspection Confirmation Text Inline…" at bounding box center [766, 472] width 842 height 672
click at [457, 392] on p "Your inspection at 316 Valley St, Providence, RI 02908 is scheduled for 06/26/2…" at bounding box center [766, 388] width 764 height 16
drag, startPoint x: 1077, startPoint y: 454, endPoint x: 313, endPoint y: 434, distance: 764.3
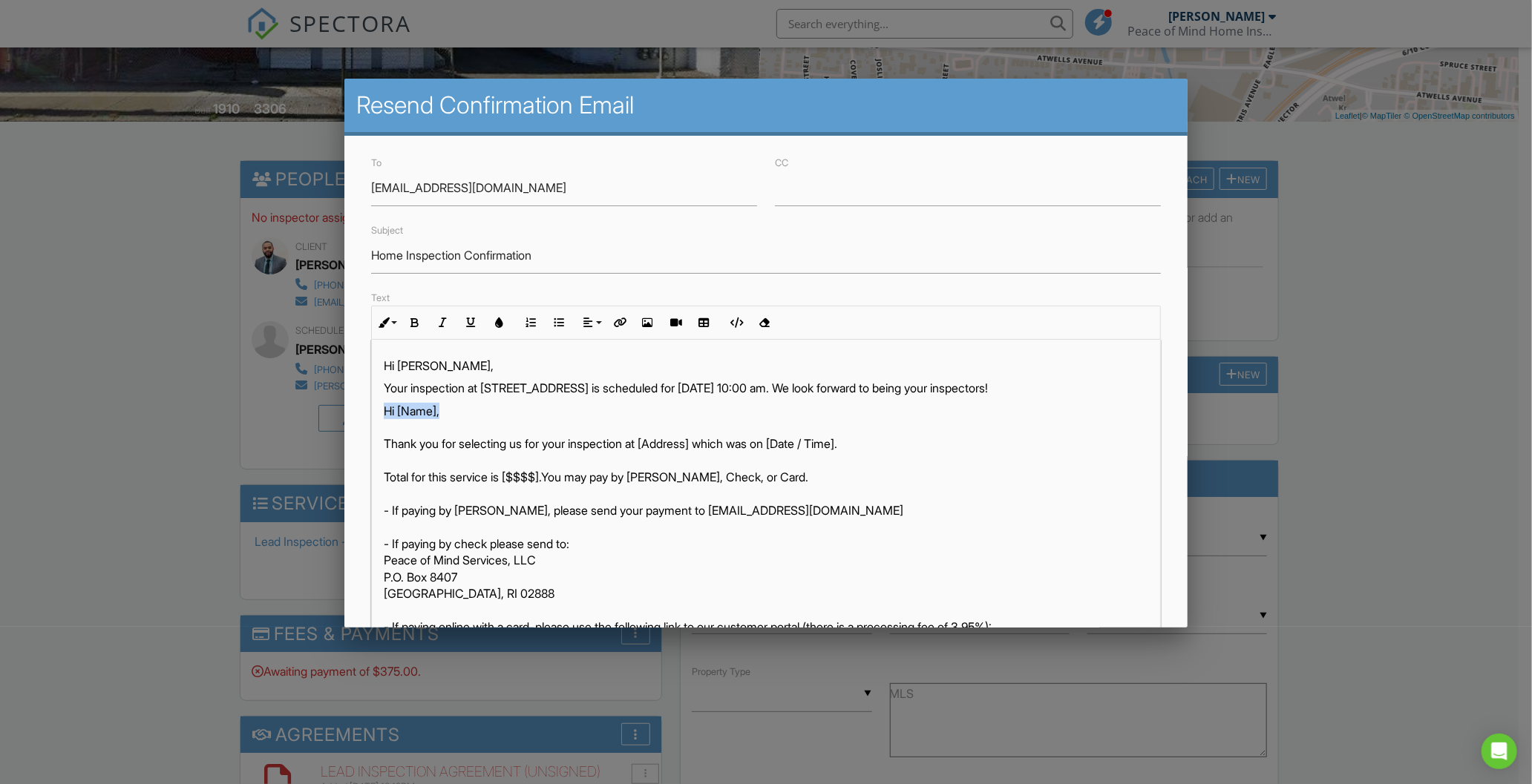
drag, startPoint x: 446, startPoint y: 432, endPoint x: 339, endPoint y: 424, distance: 107.3
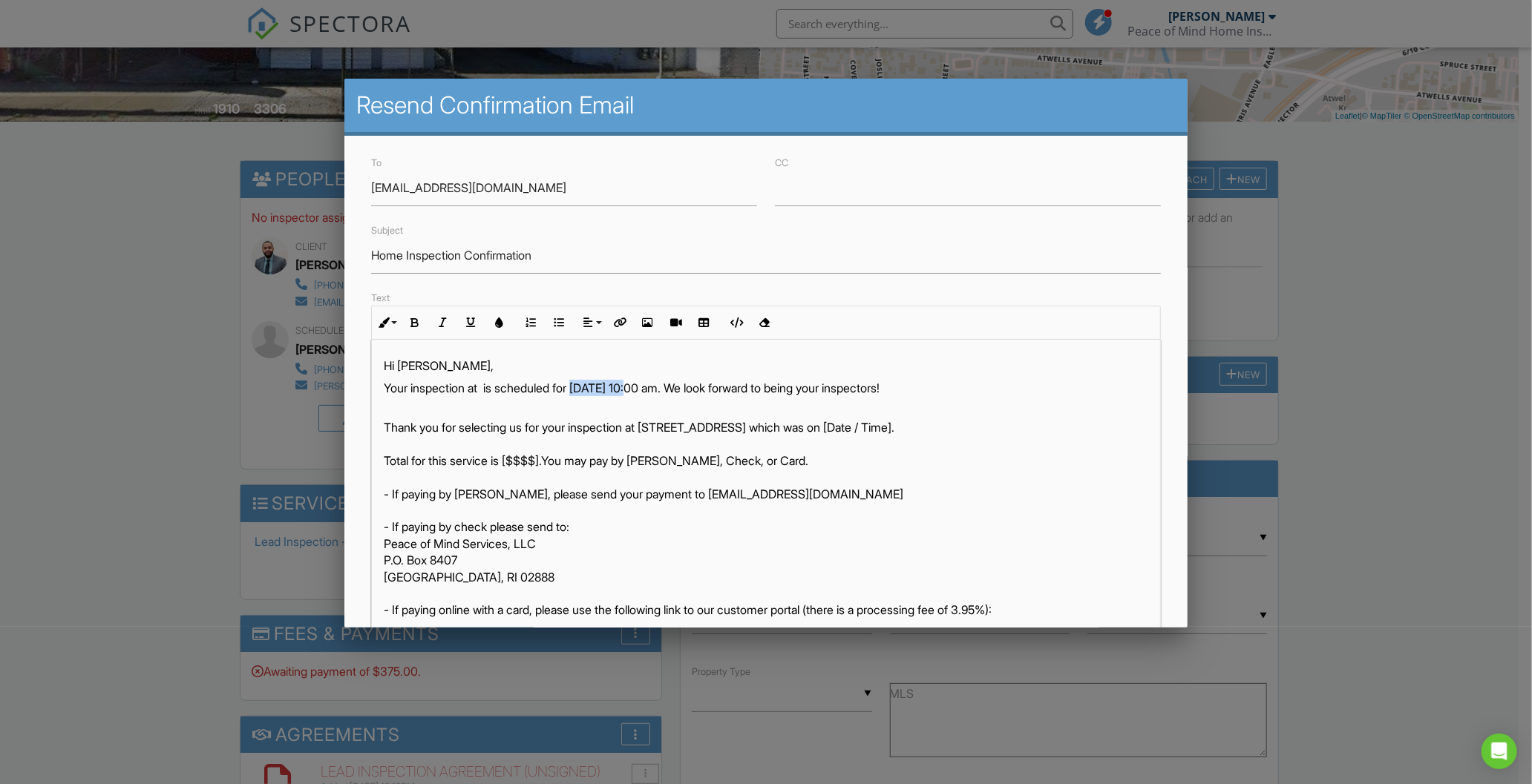
copy p "06/26/2025"
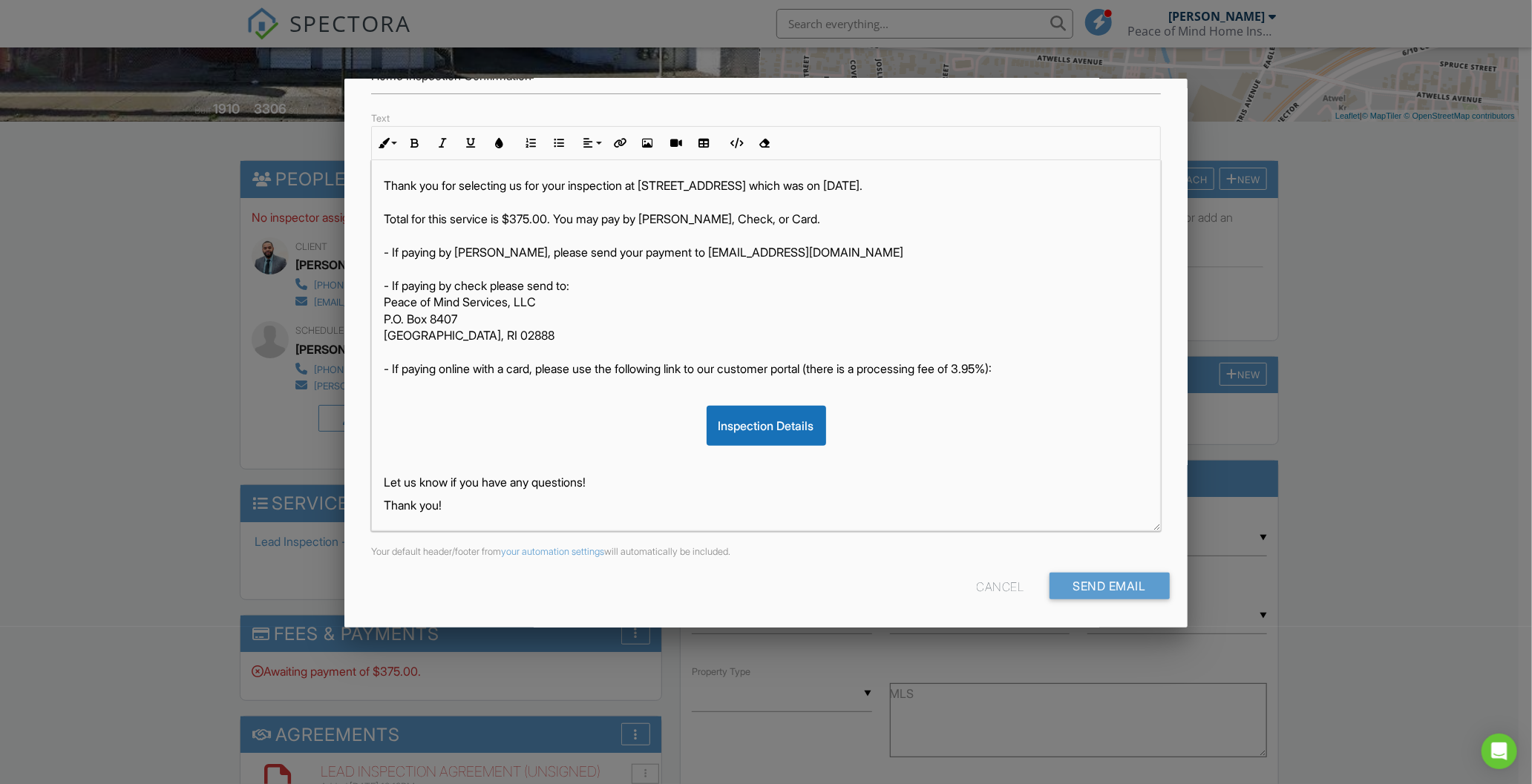
scroll to position [0, 0]
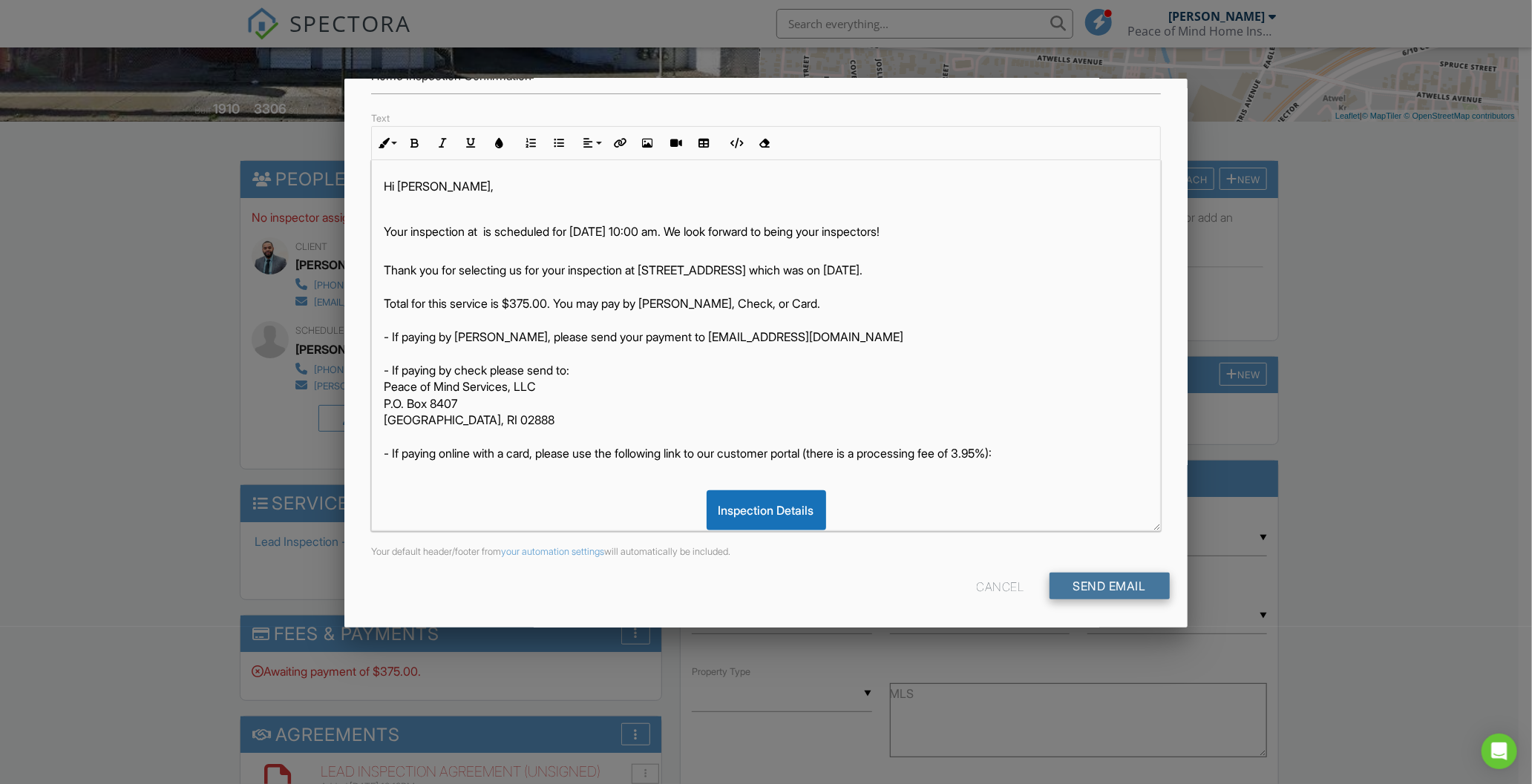
click at [1079, 587] on input "Send Email" at bounding box center [1110, 586] width 120 height 27
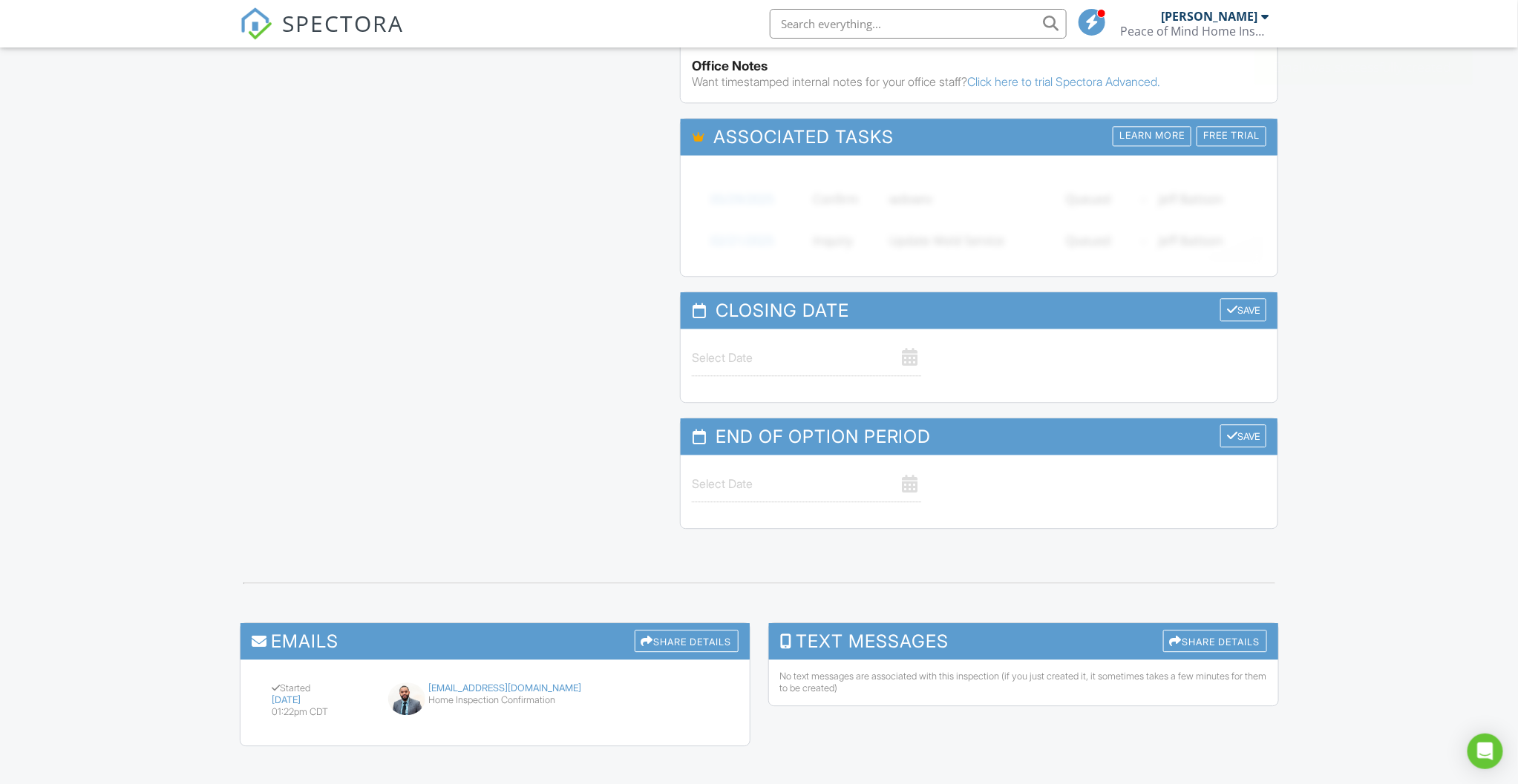
scroll to position [1644, 0]
